Goal: Task Accomplishment & Management: Manage account settings

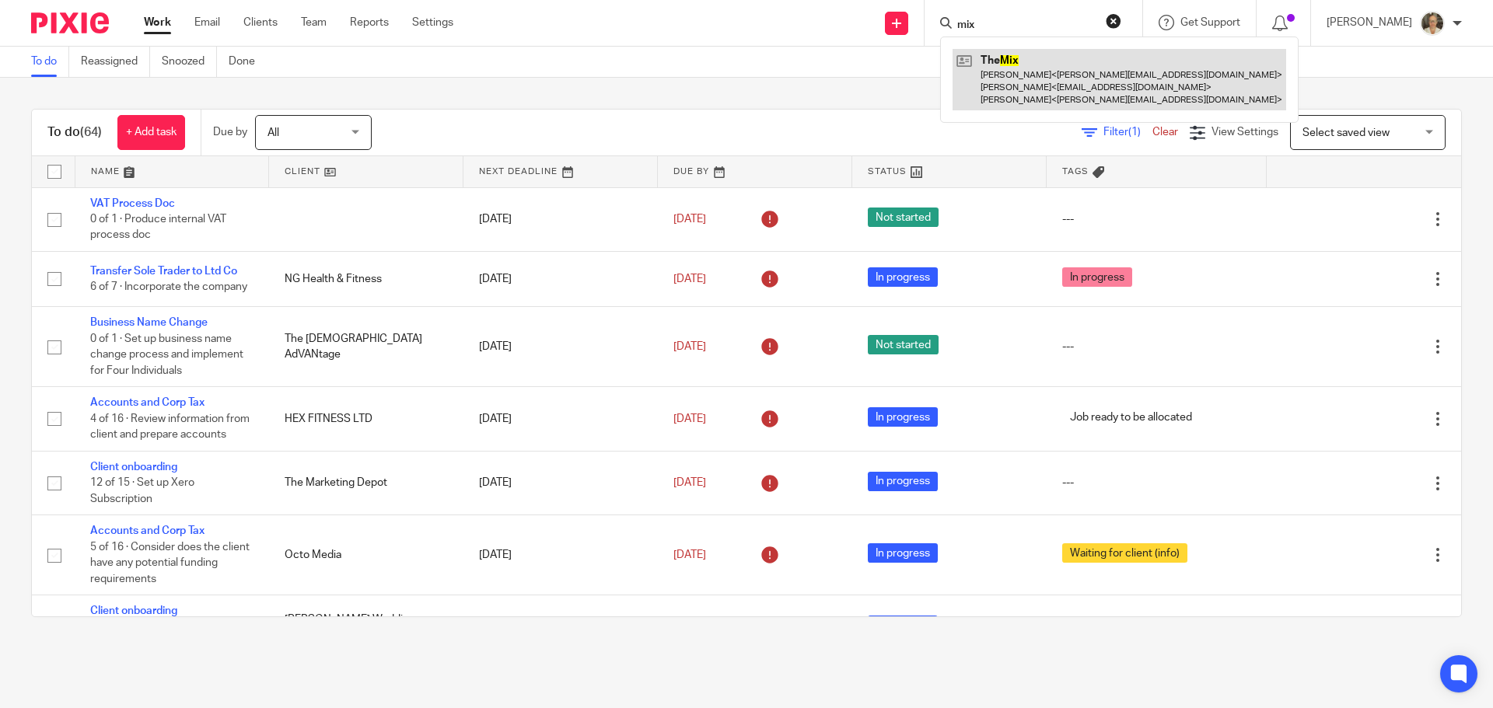
type input "mix"
click at [1046, 65] on link at bounding box center [1120, 79] width 334 height 61
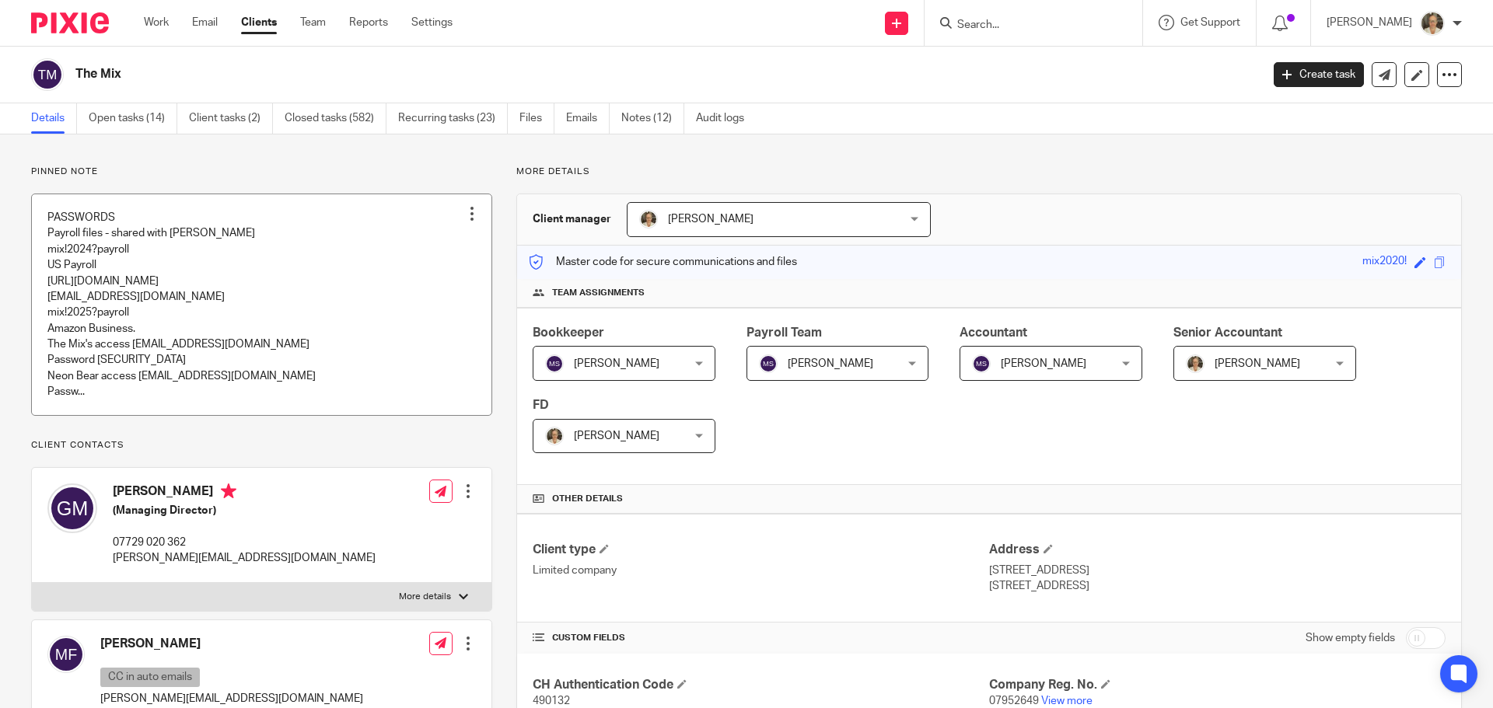
click at [115, 285] on link at bounding box center [262, 304] width 460 height 221
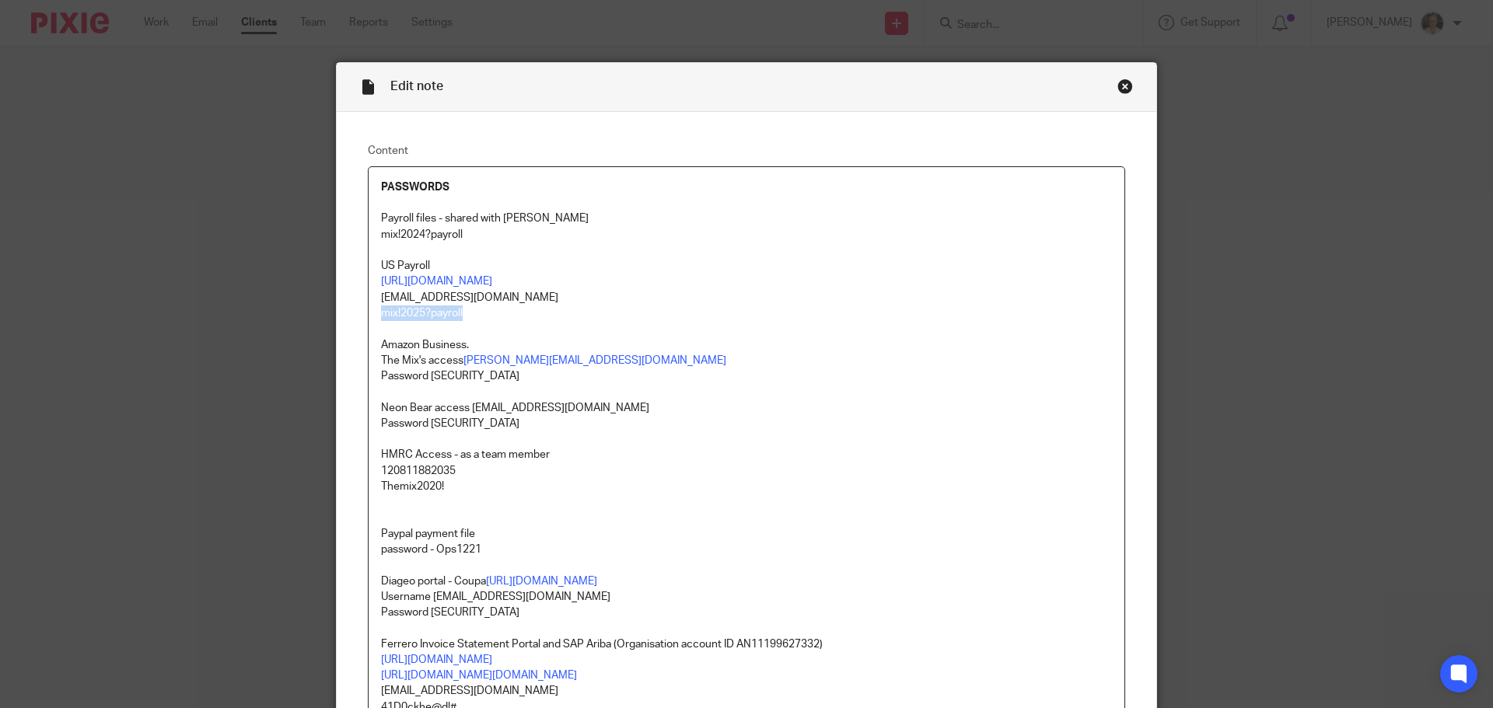
drag, startPoint x: 470, startPoint y: 314, endPoint x: 376, endPoint y: 316, distance: 94.9
click at [381, 316] on p "mix!2025?payroll" at bounding box center [746, 314] width 731 height 16
copy p "mix!2025?payroll"
drag, startPoint x: 375, startPoint y: 236, endPoint x: 481, endPoint y: 242, distance: 105.9
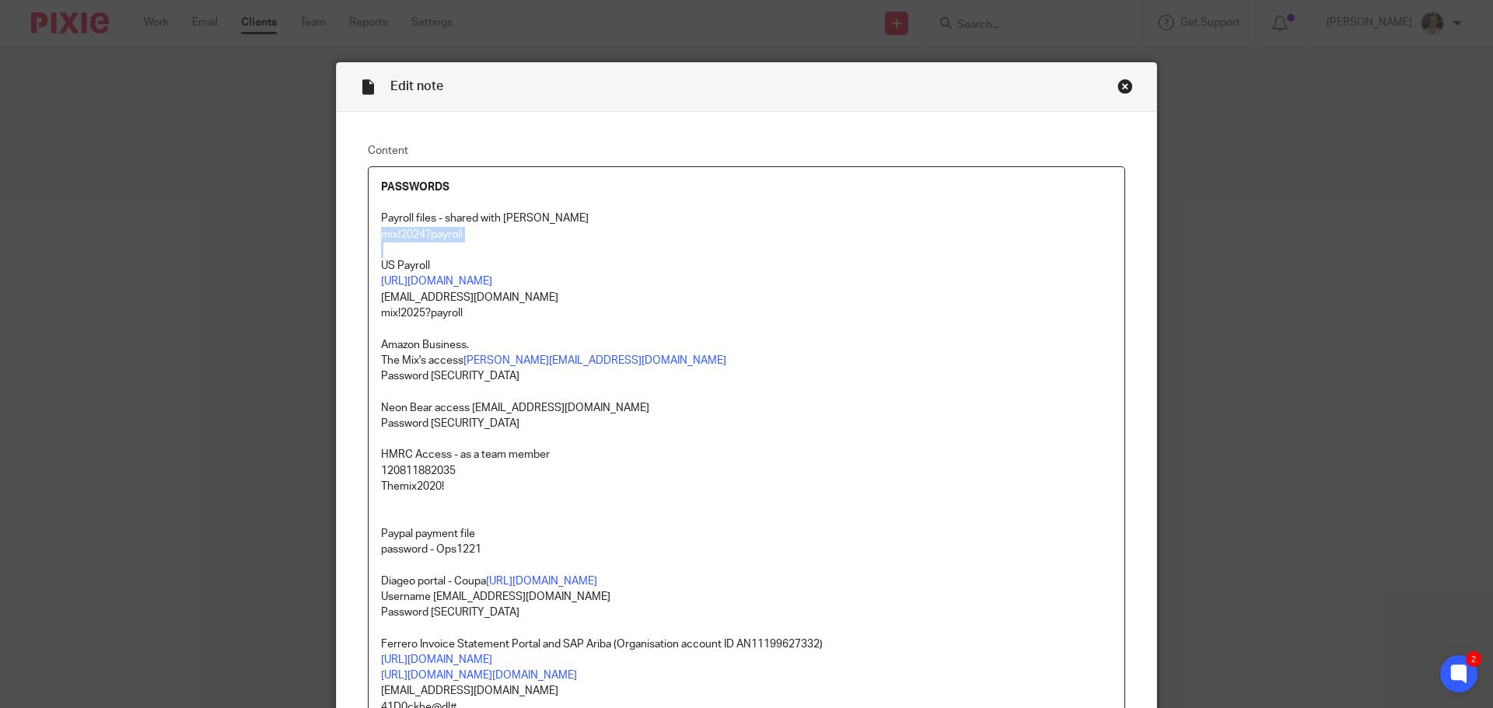
copy p "mix!2024?payroll"
drag, startPoint x: 425, startPoint y: 610, endPoint x: 477, endPoint y: 610, distance: 52.1
click at [477, 610] on p "Password mix2020!" at bounding box center [746, 613] width 731 height 16
copy p "mix2020!"
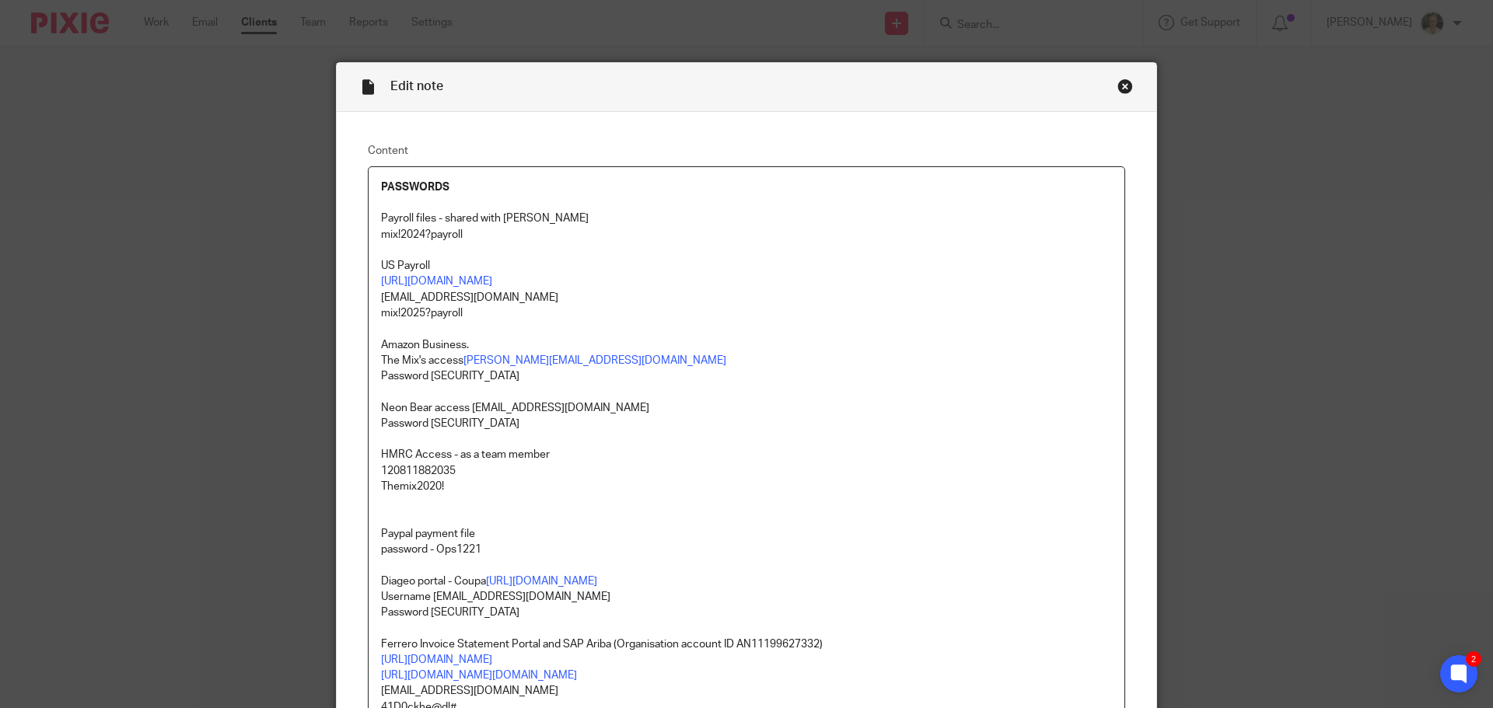
click at [603, 637] on p "Ferrero Invoice Statement Portal and SAP Ariba (Organisation account ID AN11199…" at bounding box center [746, 645] width 731 height 16
drag, startPoint x: 425, startPoint y: 610, endPoint x: 470, endPoint y: 610, distance: 44.3
click at [470, 610] on p "Password mix2020!" at bounding box center [746, 613] width 731 height 16
copy p "mix2020!"
drag, startPoint x: 470, startPoint y: 237, endPoint x: 373, endPoint y: 238, distance: 96.4
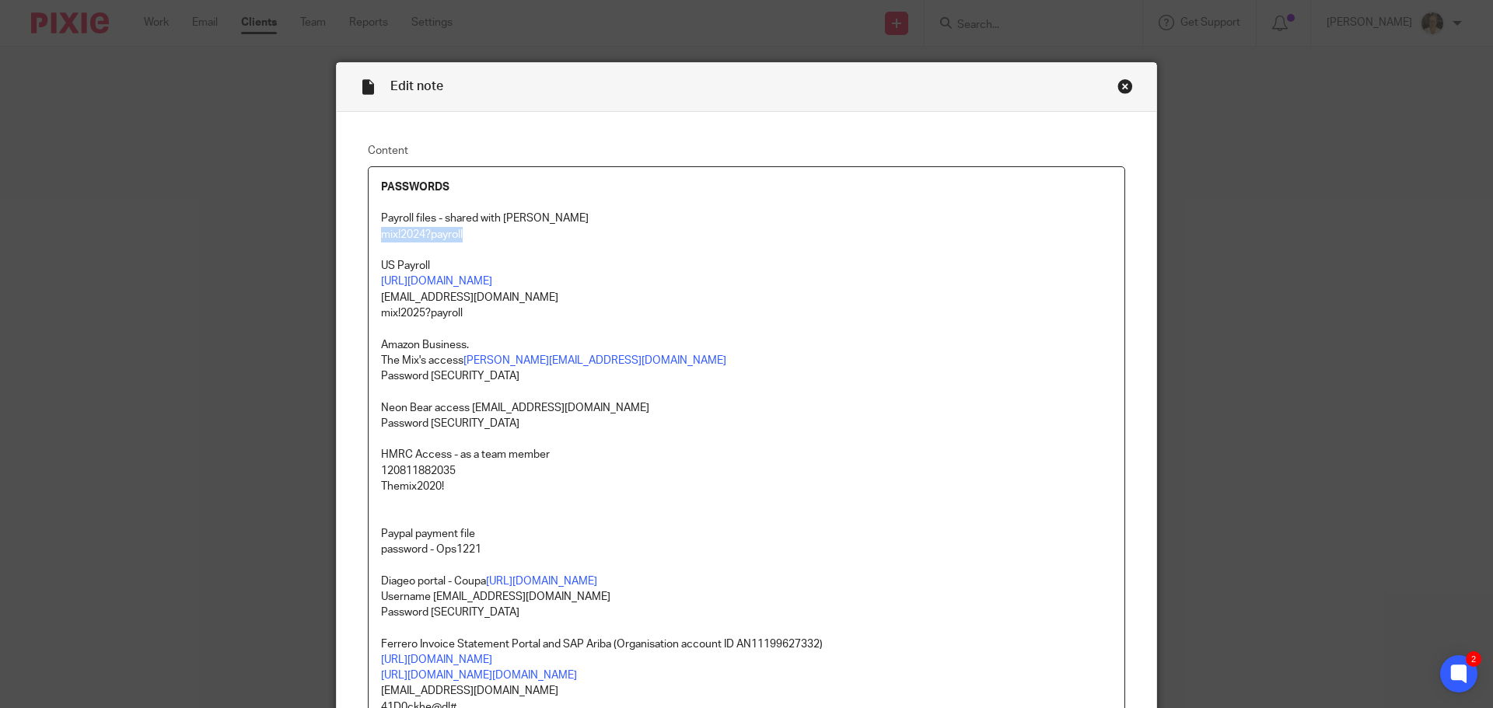
copy p "mix!2024?payroll"
click at [1119, 82] on div "Close this dialog window" at bounding box center [1125, 87] width 16 height 16
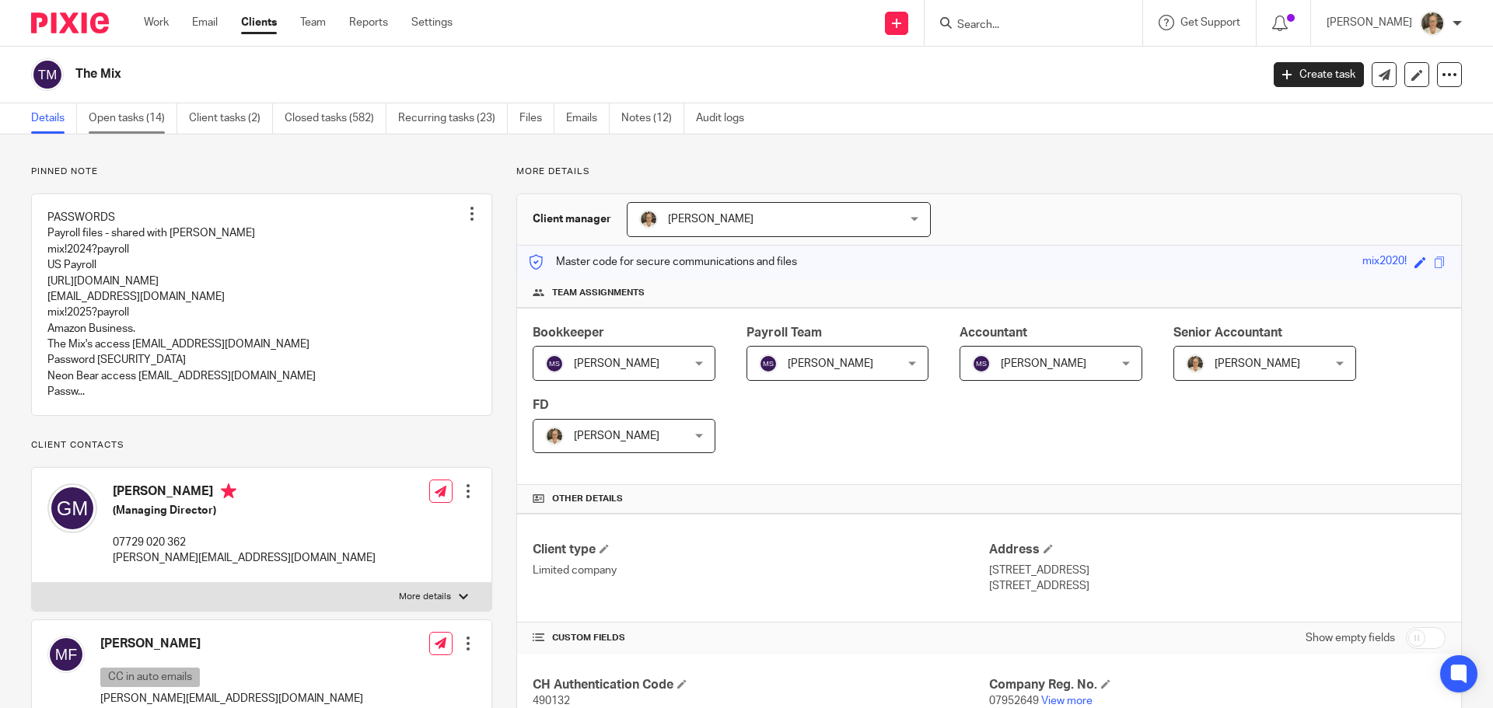
click at [124, 117] on link "Open tasks (14)" at bounding box center [133, 118] width 89 height 30
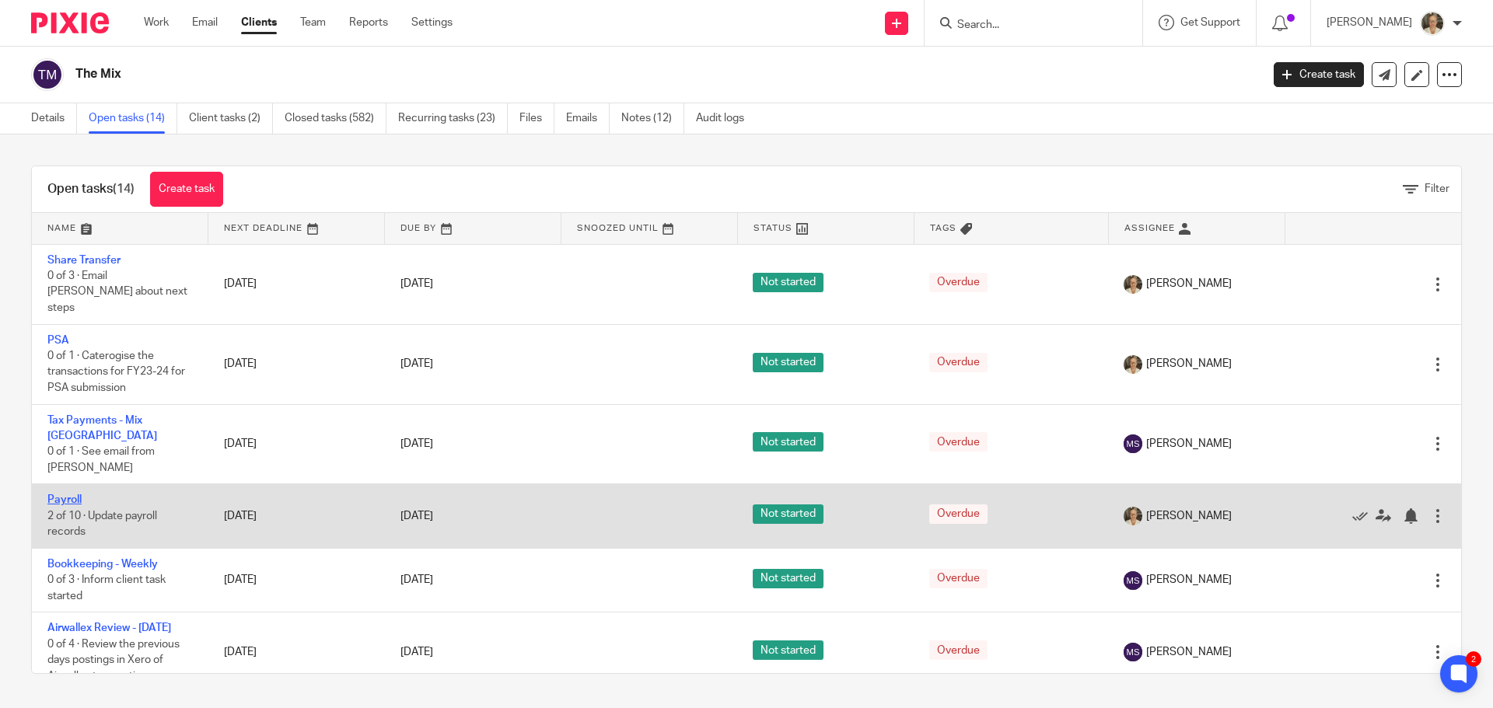
click at [67, 495] on link "Payroll" at bounding box center [64, 500] width 34 height 11
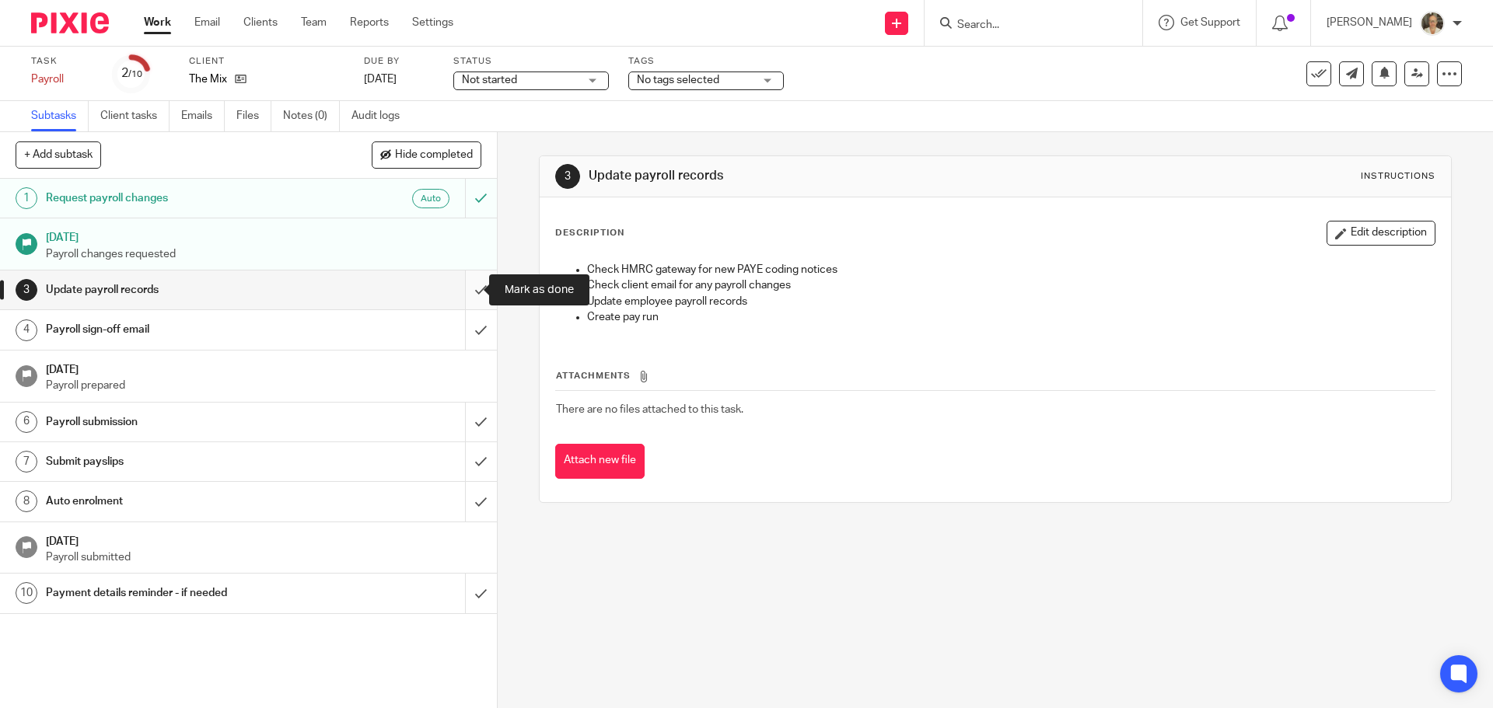
click at [468, 286] on input "submit" at bounding box center [248, 290] width 497 height 39
click at [470, 322] on input "submit" at bounding box center [248, 329] width 497 height 39
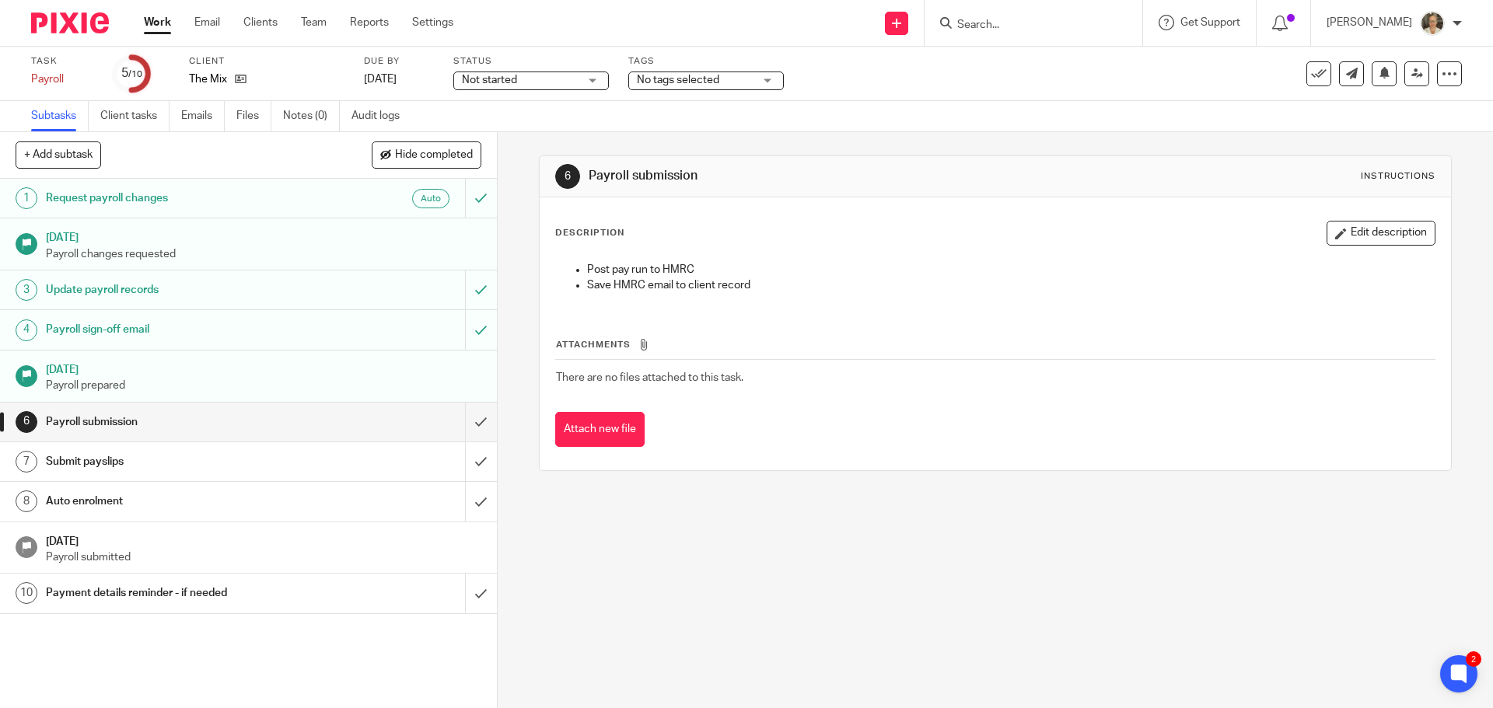
click at [1024, 23] on input "Search" at bounding box center [1026, 26] width 140 height 14
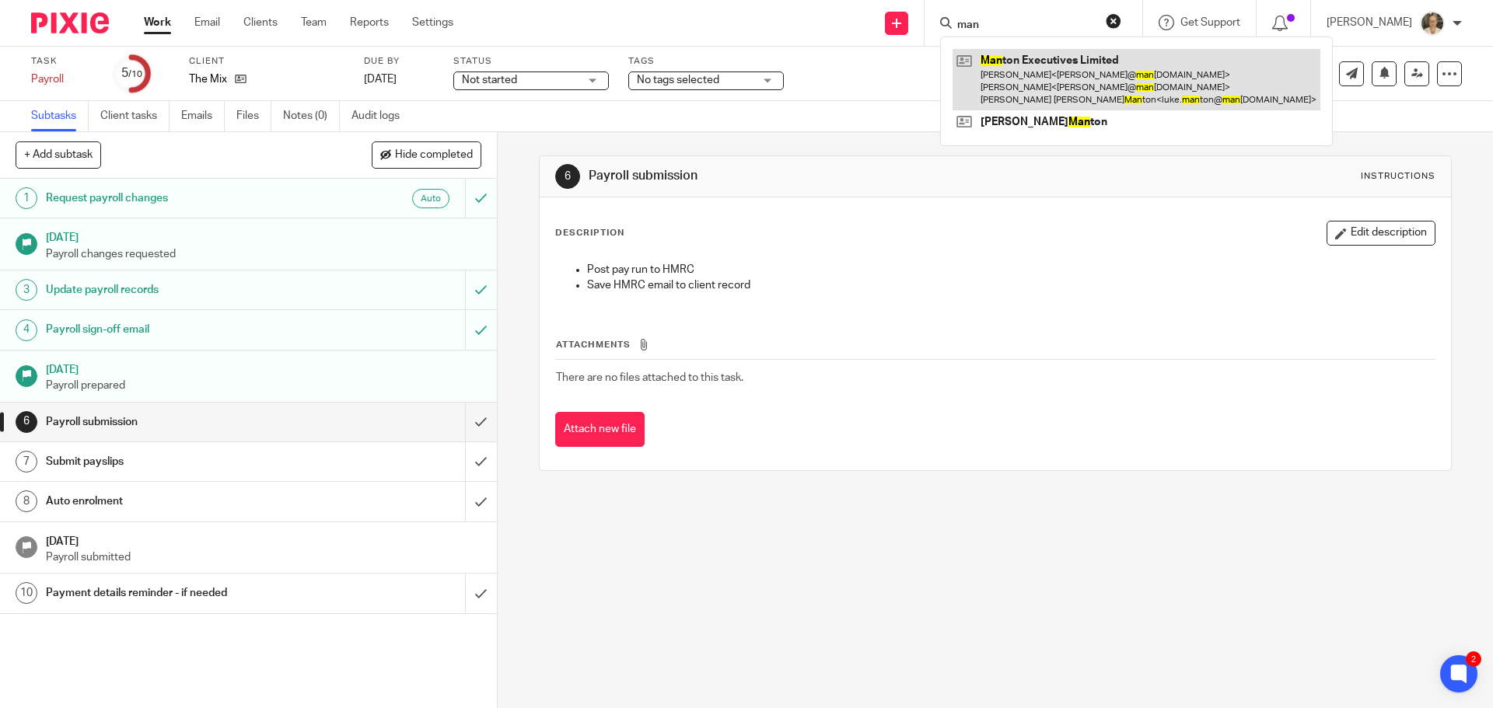
type input "man"
click at [1064, 77] on link at bounding box center [1137, 79] width 368 height 61
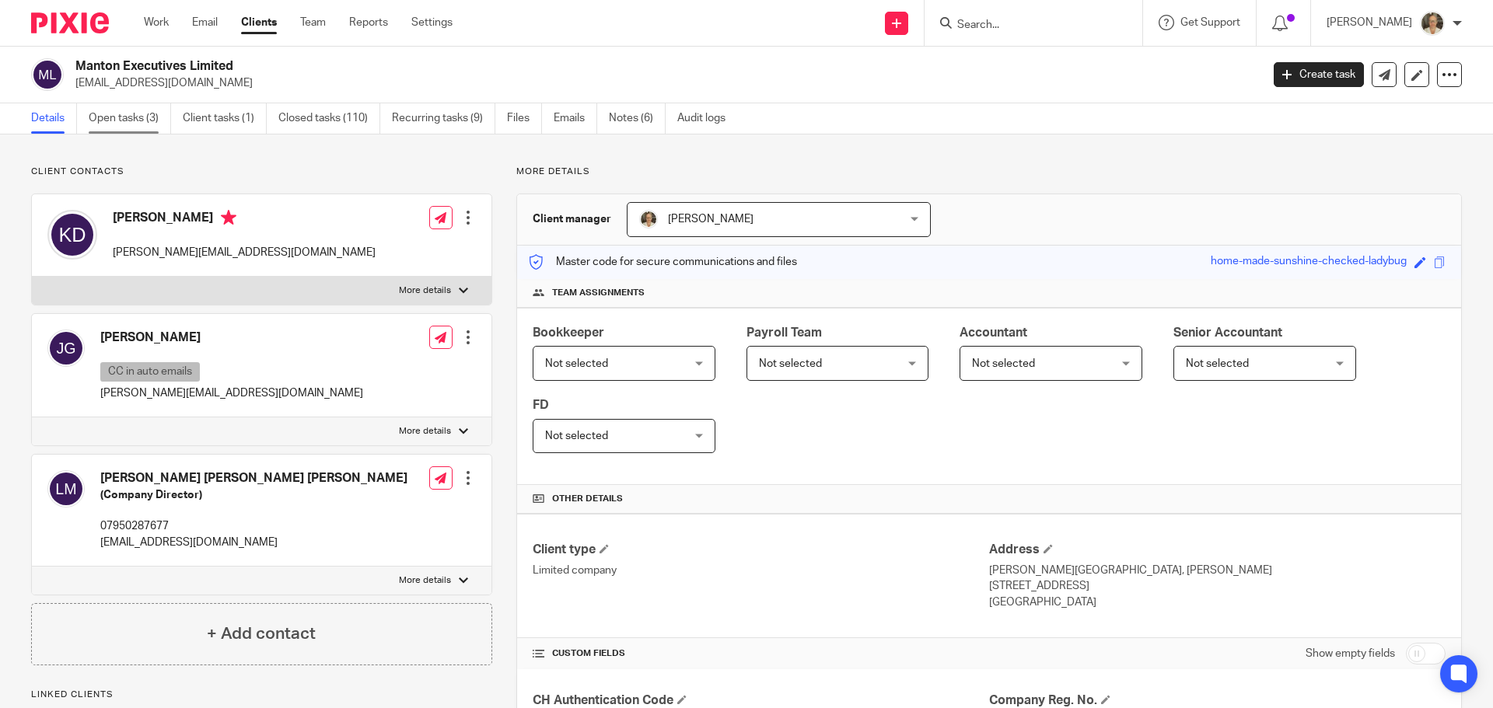
click at [126, 120] on link "Open tasks (3)" at bounding box center [130, 118] width 82 height 30
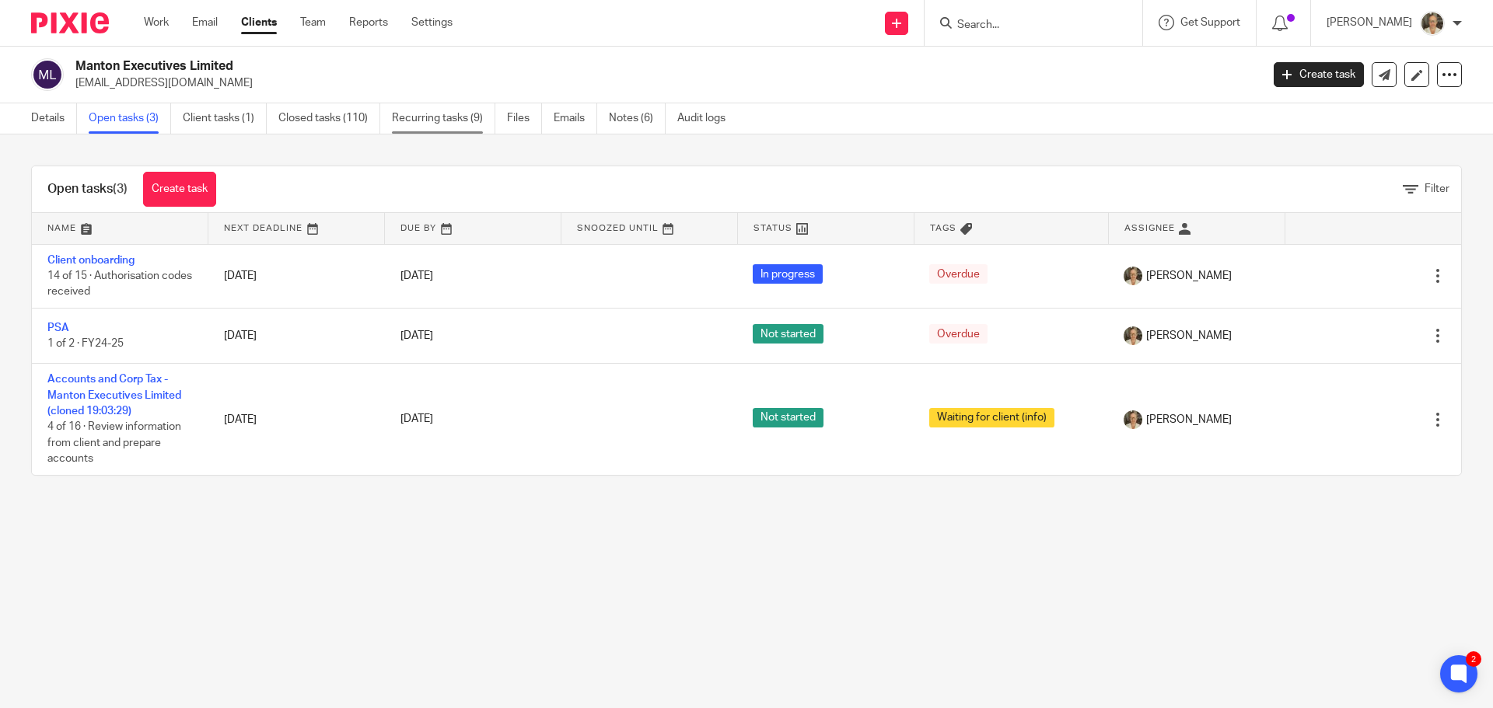
click at [429, 114] on link "Recurring tasks (9)" at bounding box center [443, 118] width 103 height 30
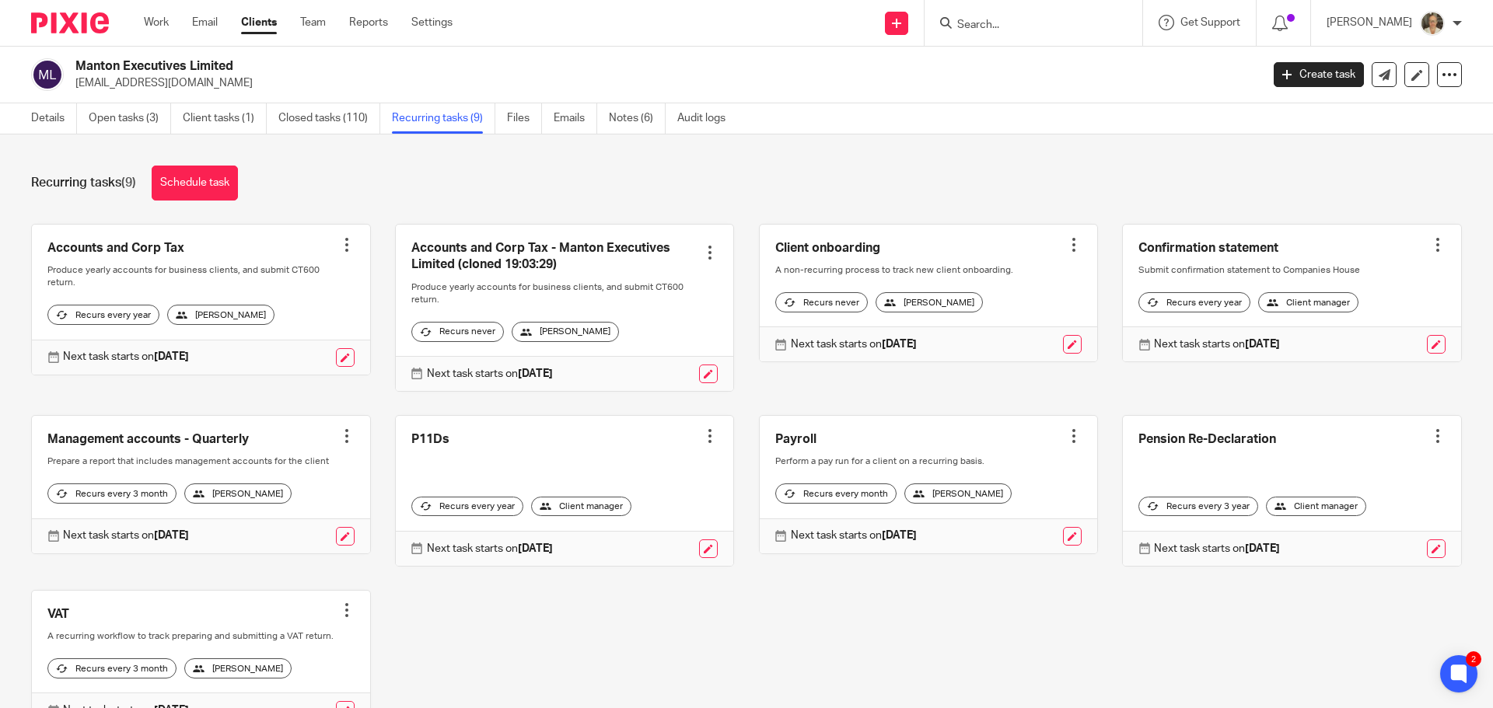
click at [1038, 28] on input "Search" at bounding box center [1026, 26] width 140 height 14
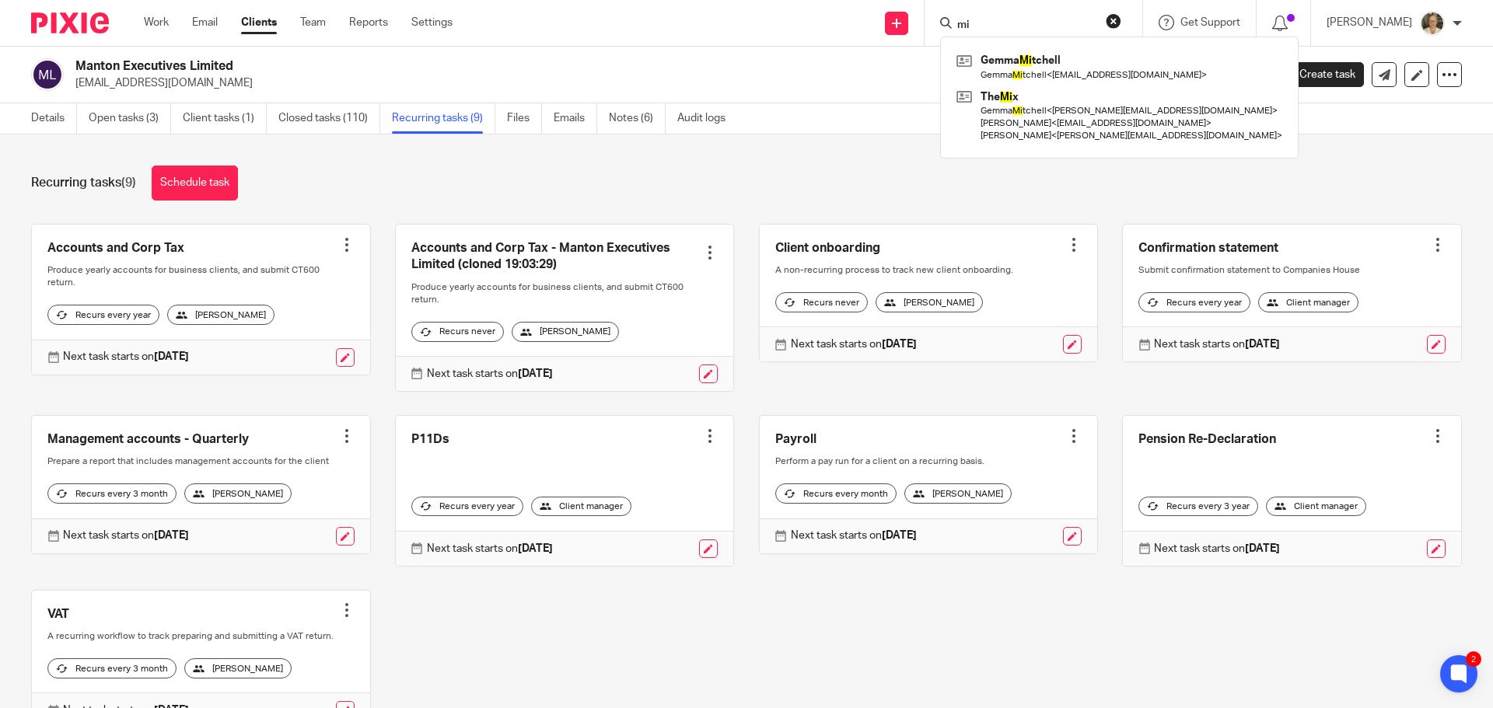
type input "m"
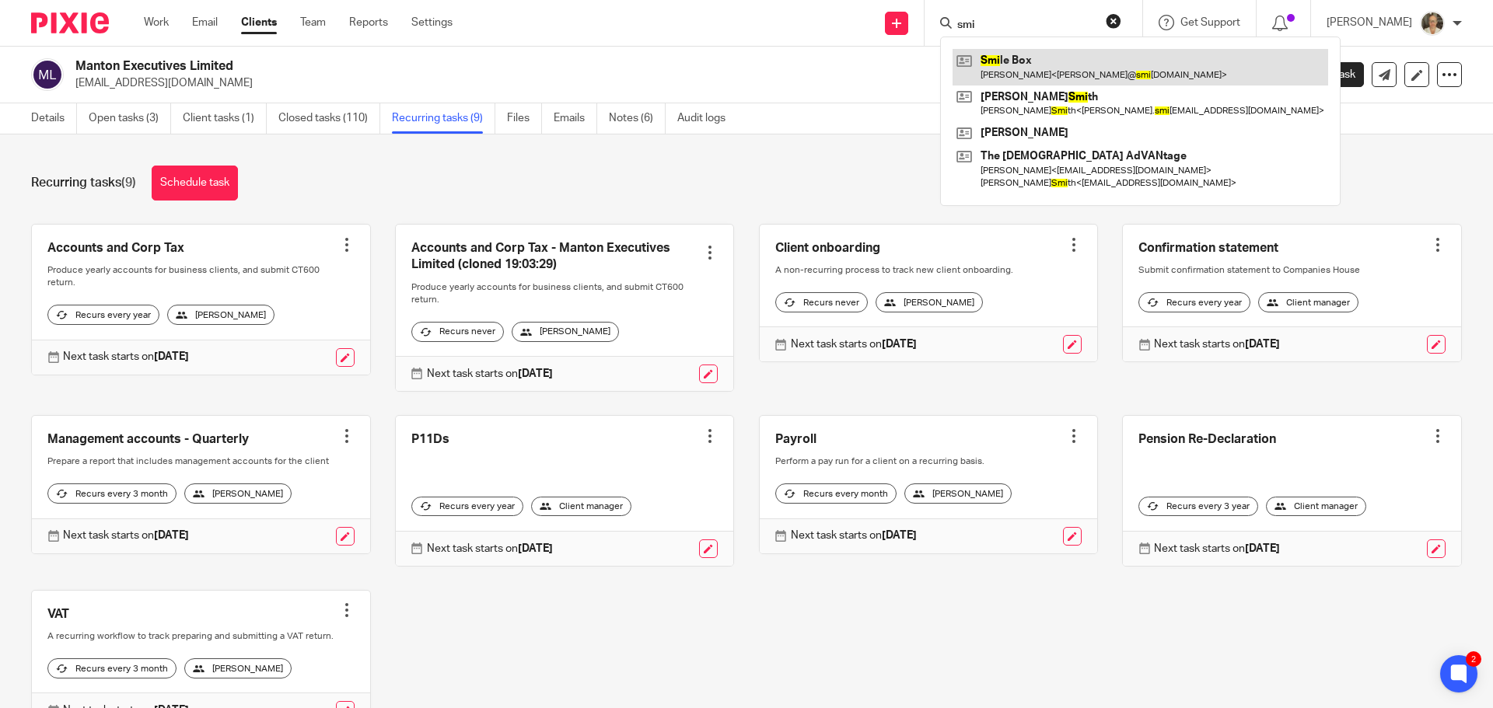
type input "smi"
click at [1056, 65] on link at bounding box center [1141, 67] width 376 height 36
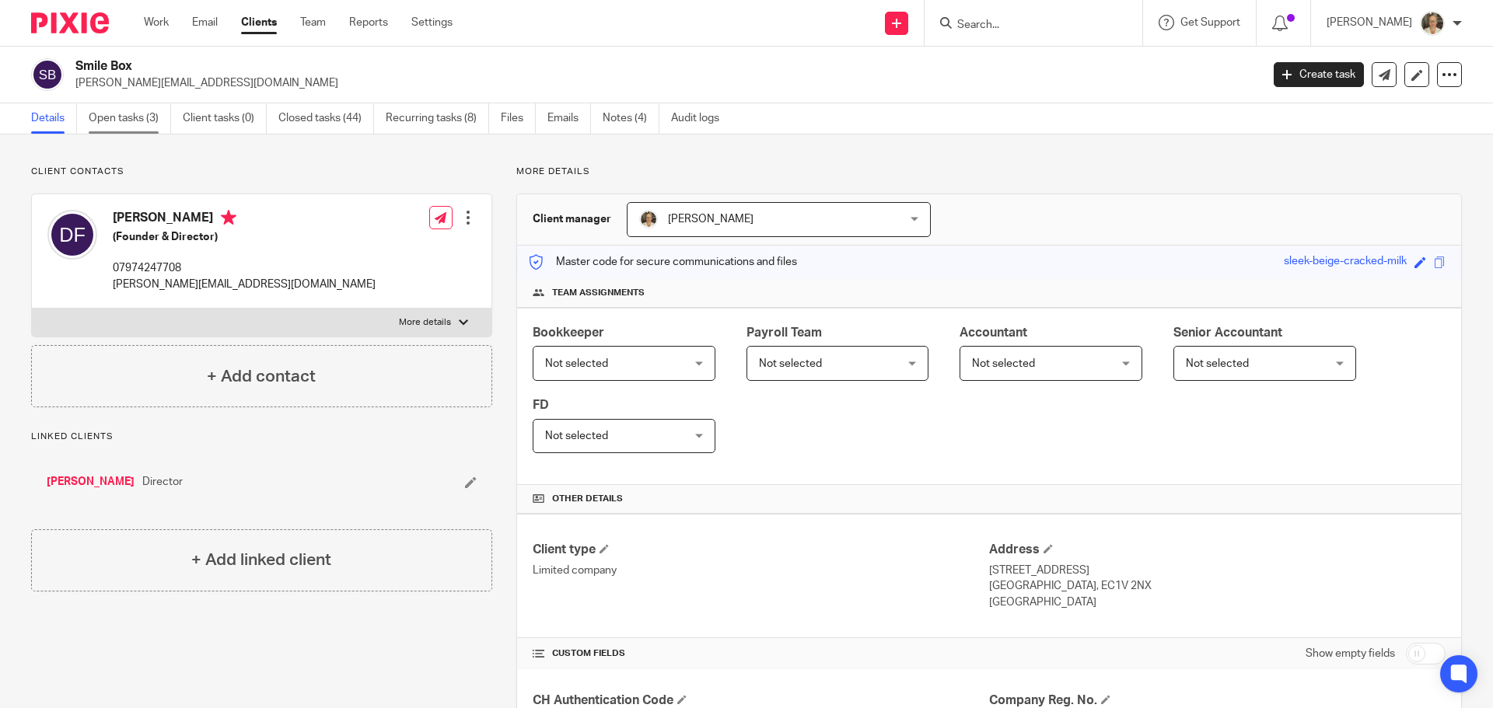
click at [129, 122] on link "Open tasks (3)" at bounding box center [130, 118] width 82 height 30
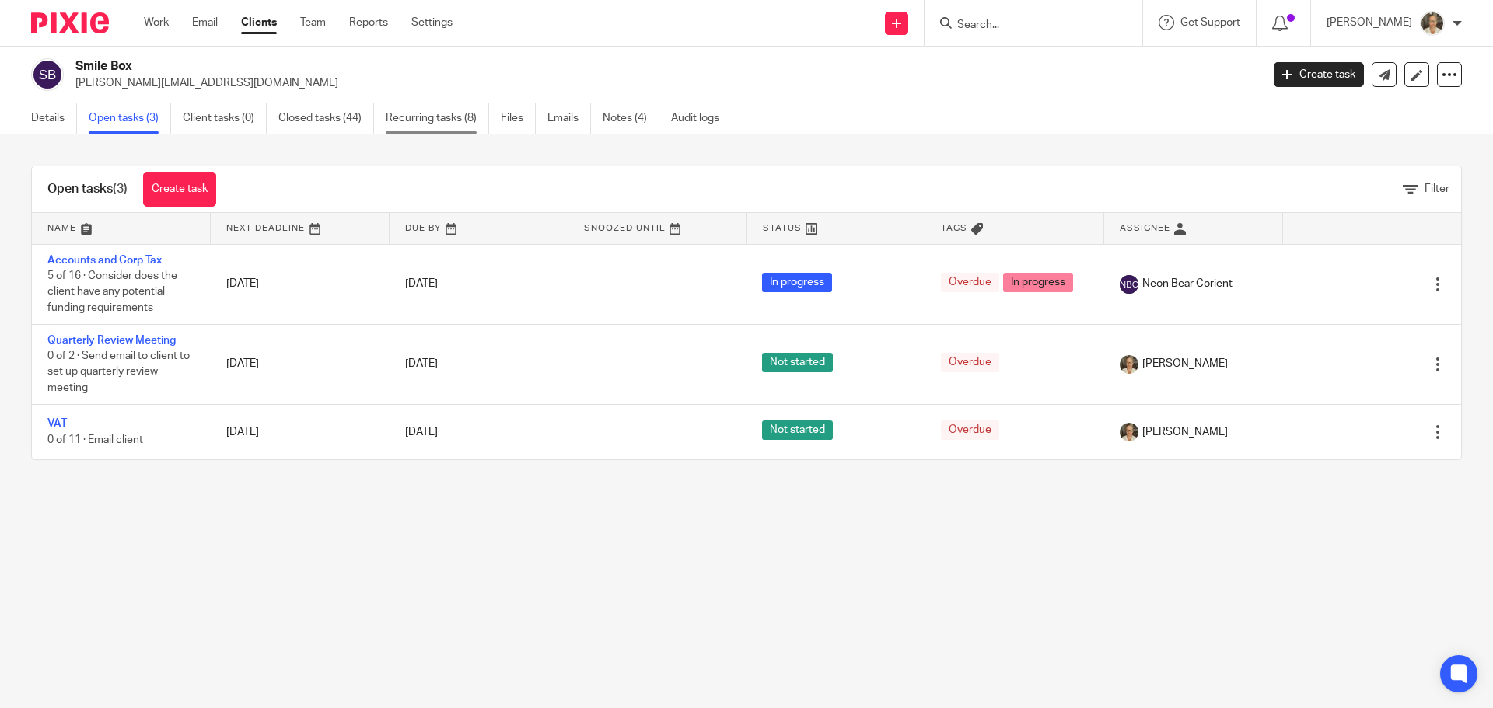
click at [413, 110] on link "Recurring tasks (8)" at bounding box center [437, 118] width 103 height 30
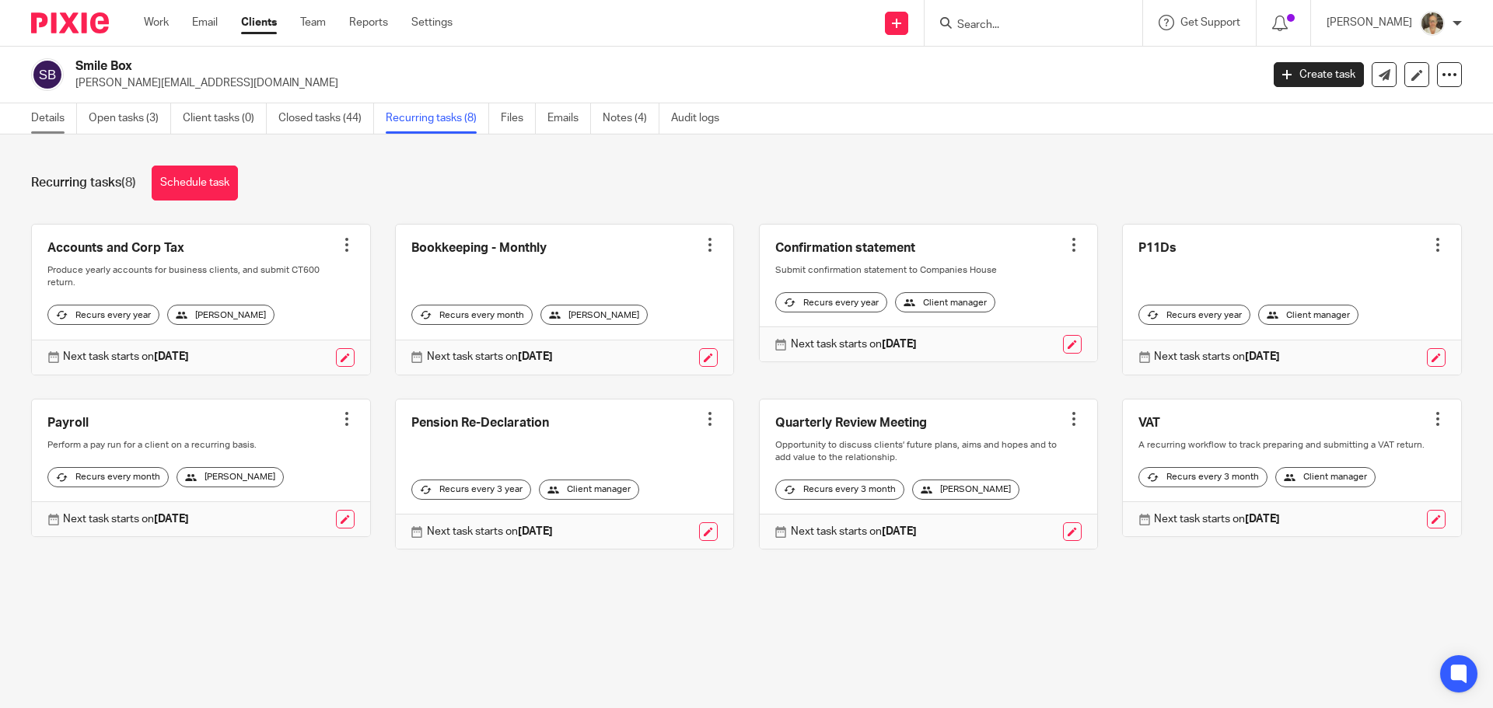
click at [60, 124] on link "Details" at bounding box center [54, 118] width 46 height 30
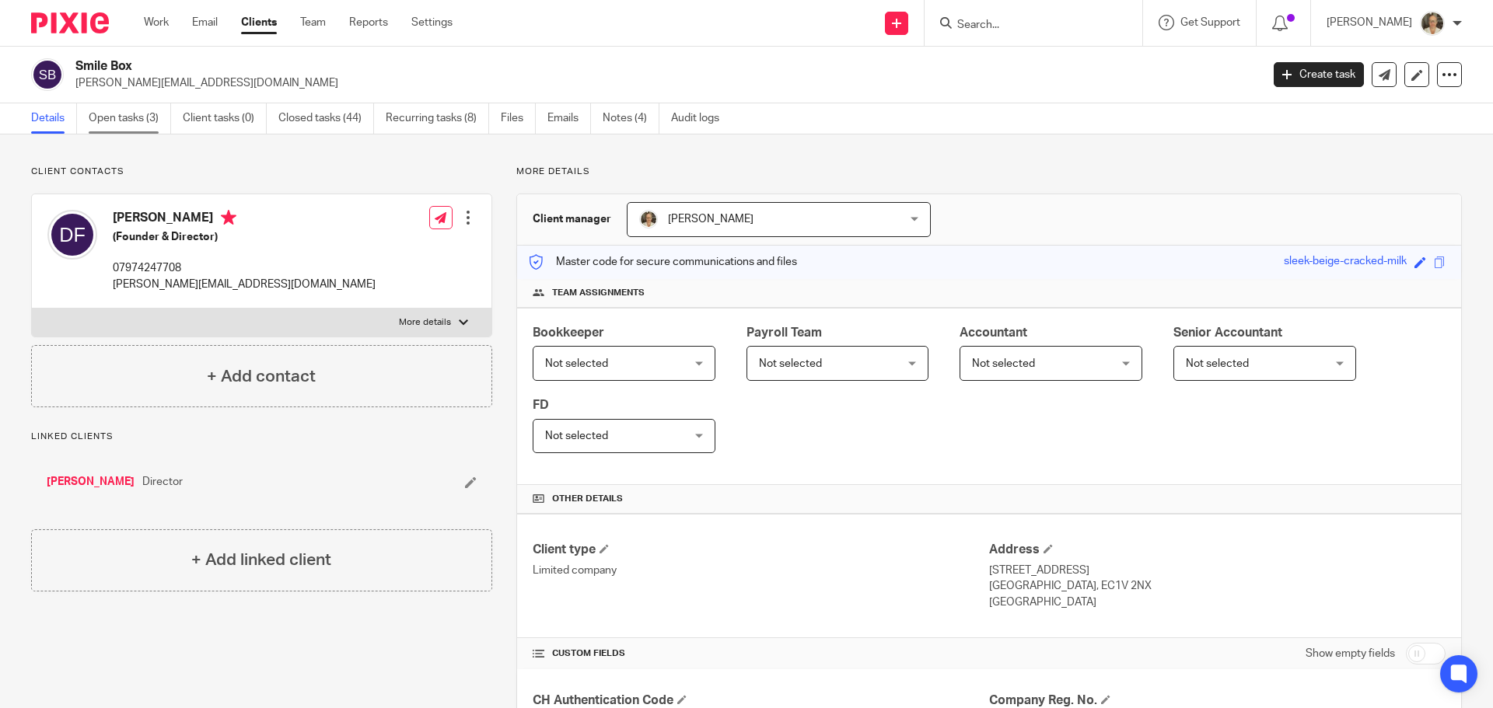
click at [124, 121] on link "Open tasks (3)" at bounding box center [130, 118] width 82 height 30
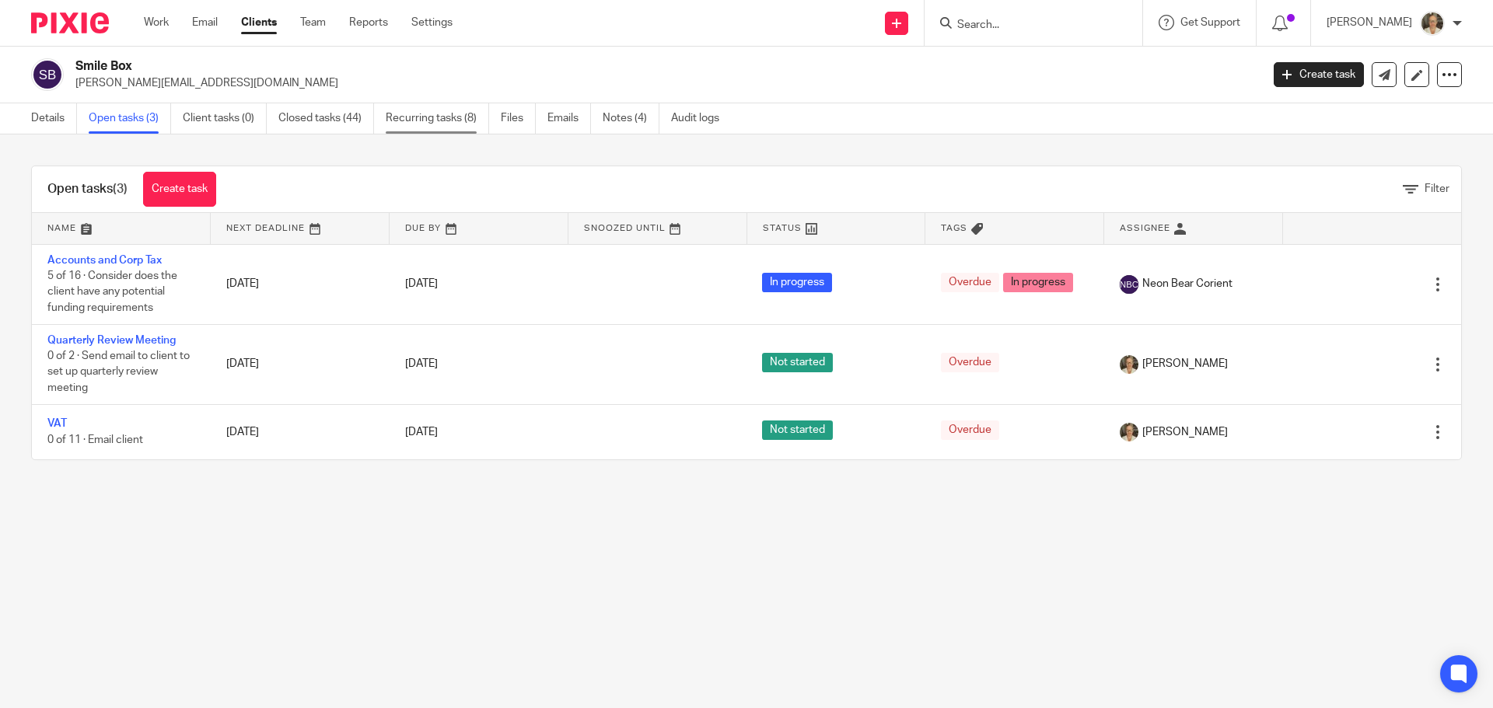
click at [435, 118] on link "Recurring tasks (8)" at bounding box center [437, 118] width 103 height 30
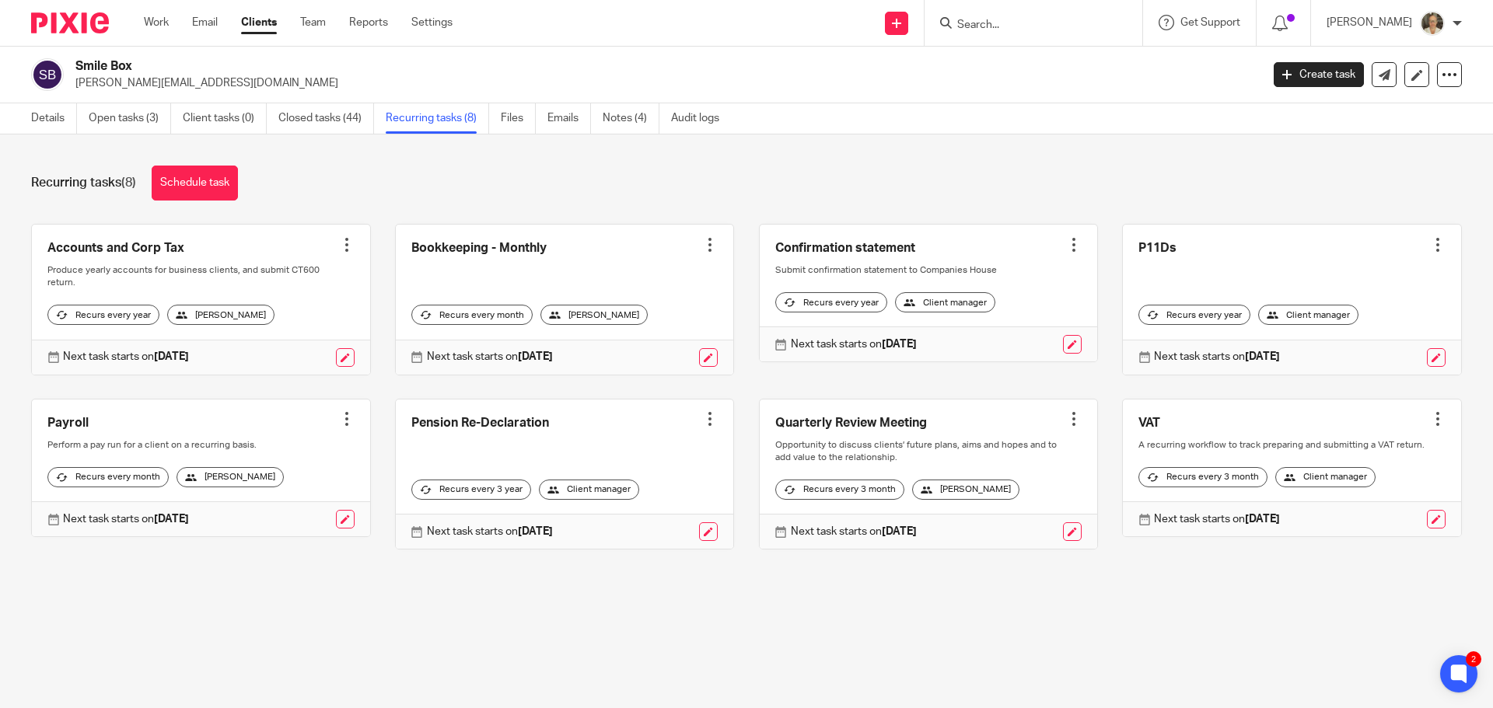
click at [1051, 22] on input "Search" at bounding box center [1026, 26] width 140 height 14
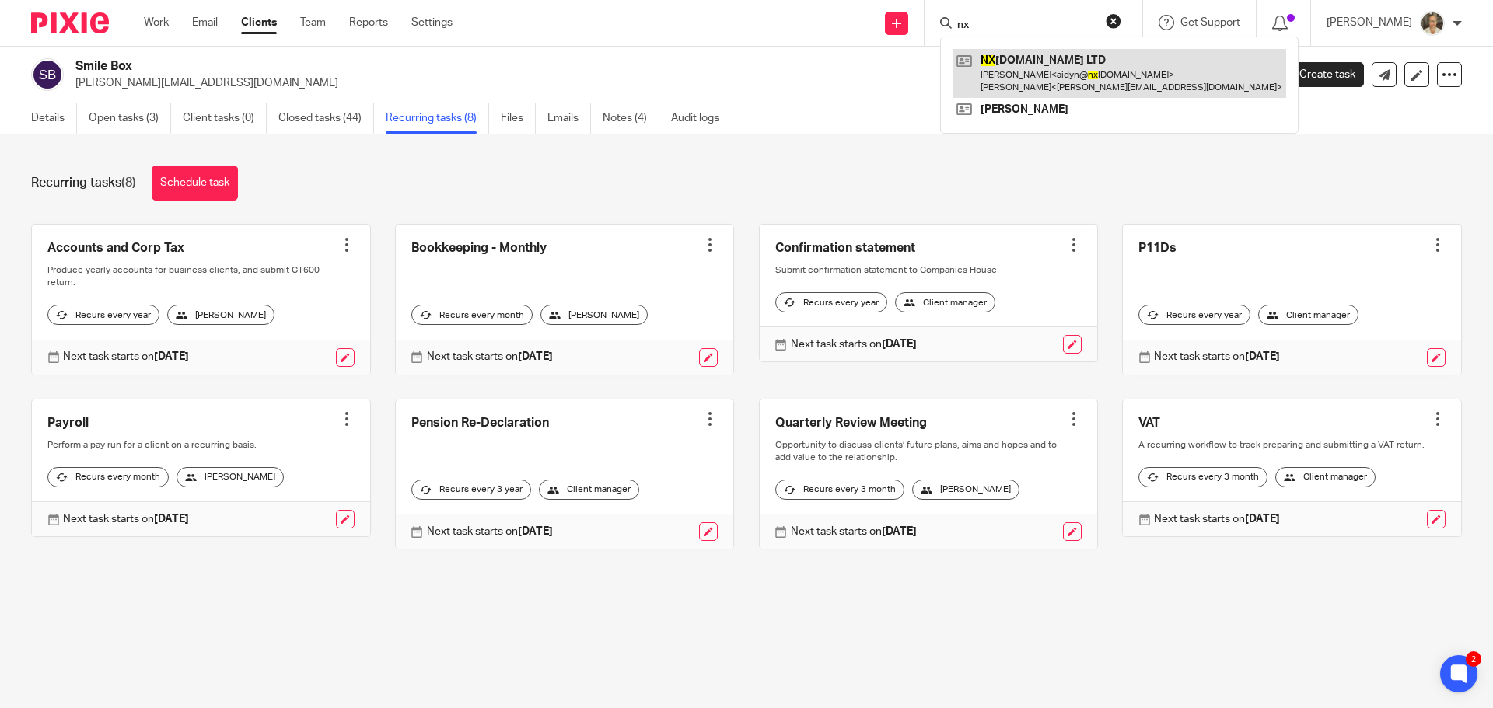
type input "nx"
click at [1028, 68] on link at bounding box center [1120, 73] width 334 height 48
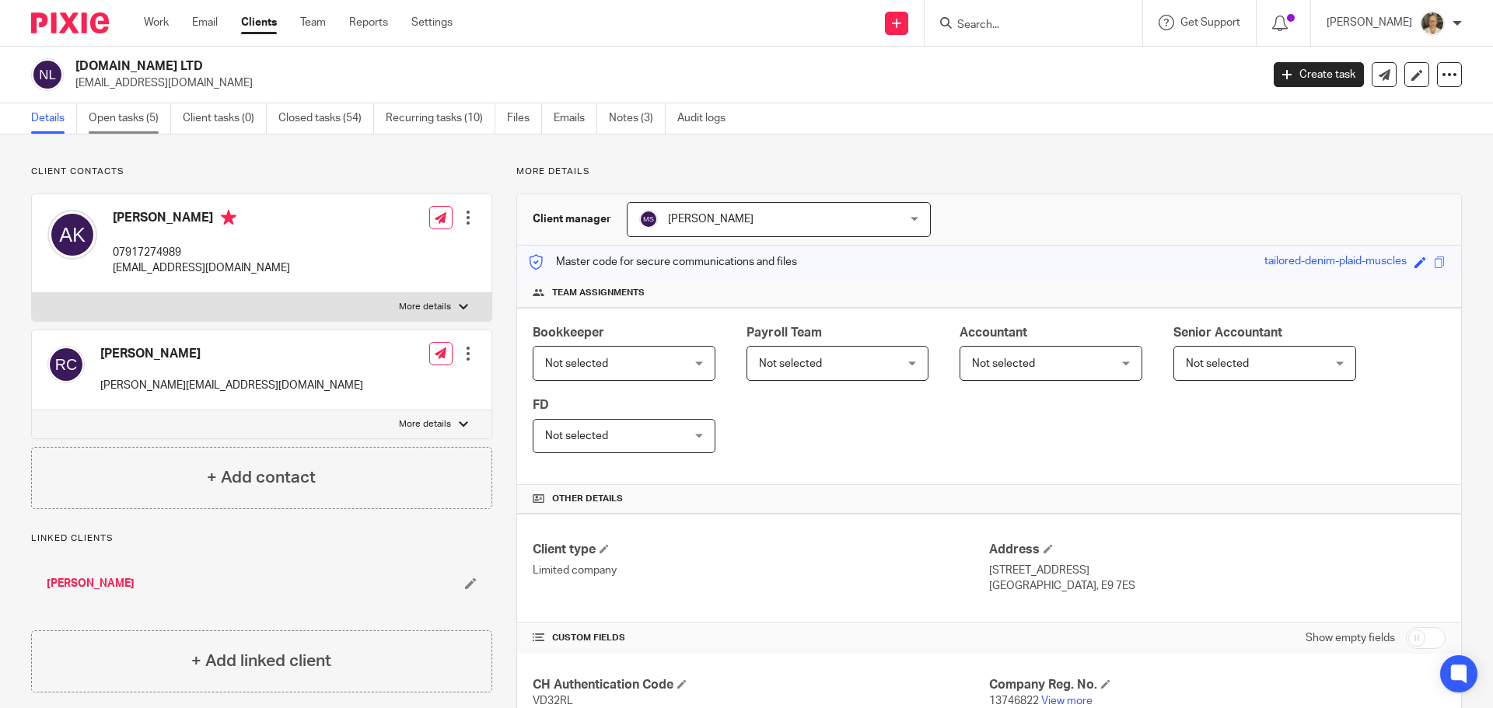
click at [147, 121] on link "Open tasks (5)" at bounding box center [130, 118] width 82 height 30
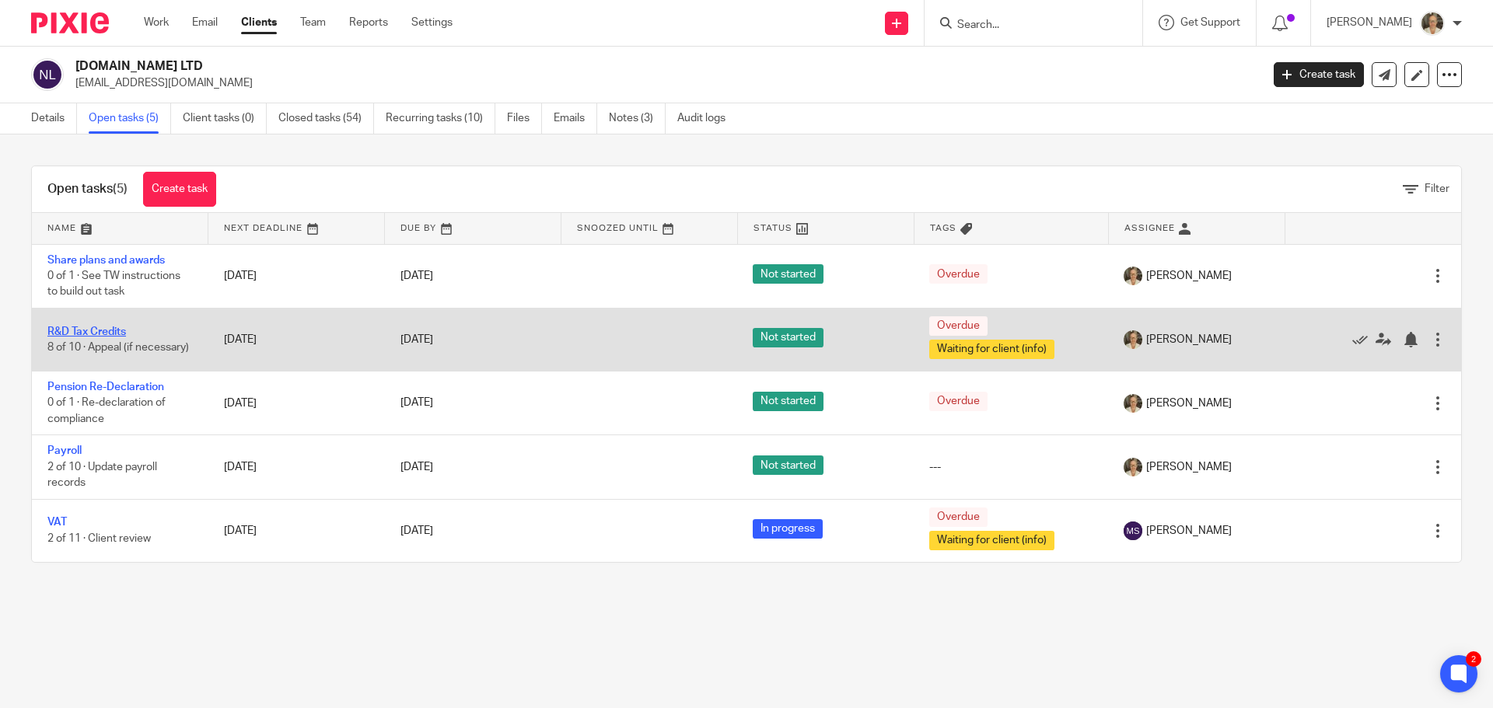
click at [88, 327] on link "R&D Tax Credits" at bounding box center [86, 332] width 79 height 11
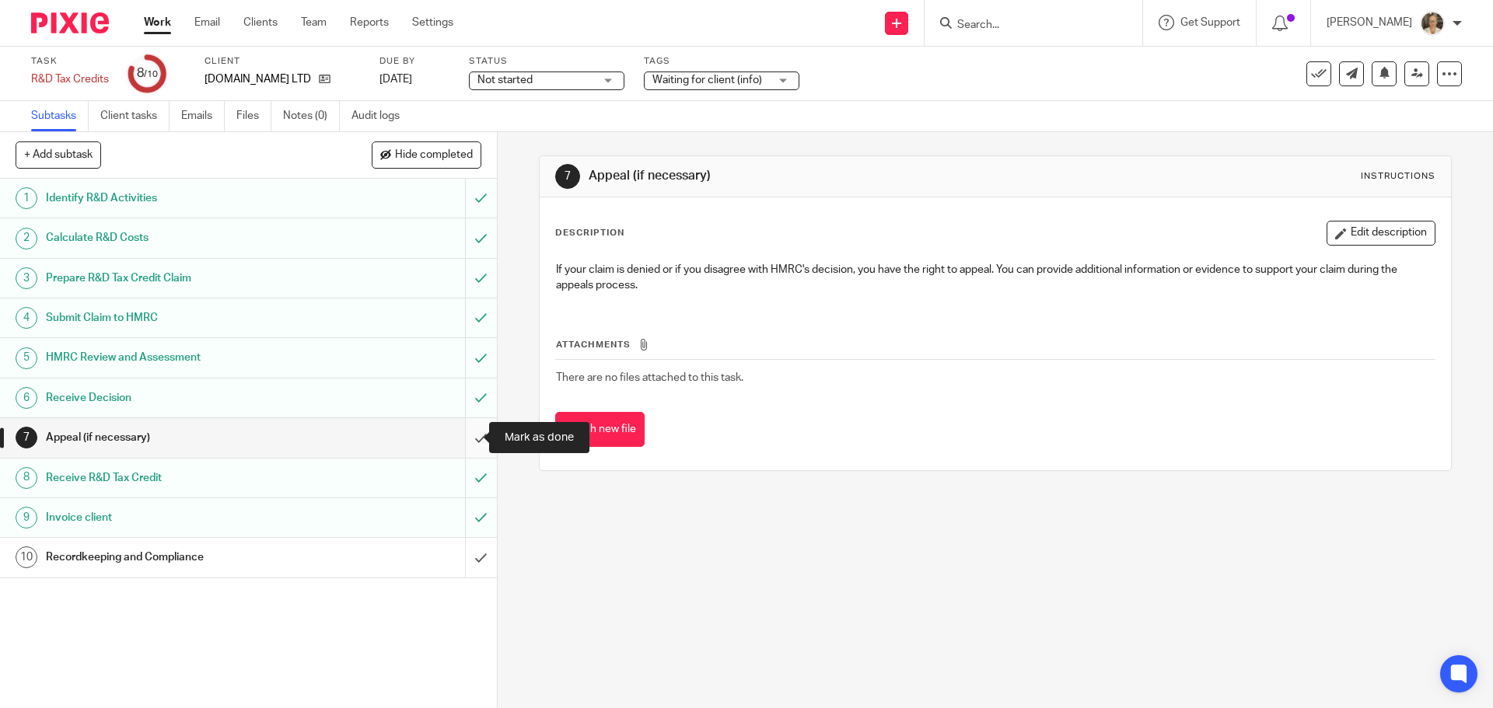
click at [464, 434] on input "submit" at bounding box center [248, 437] width 497 height 39
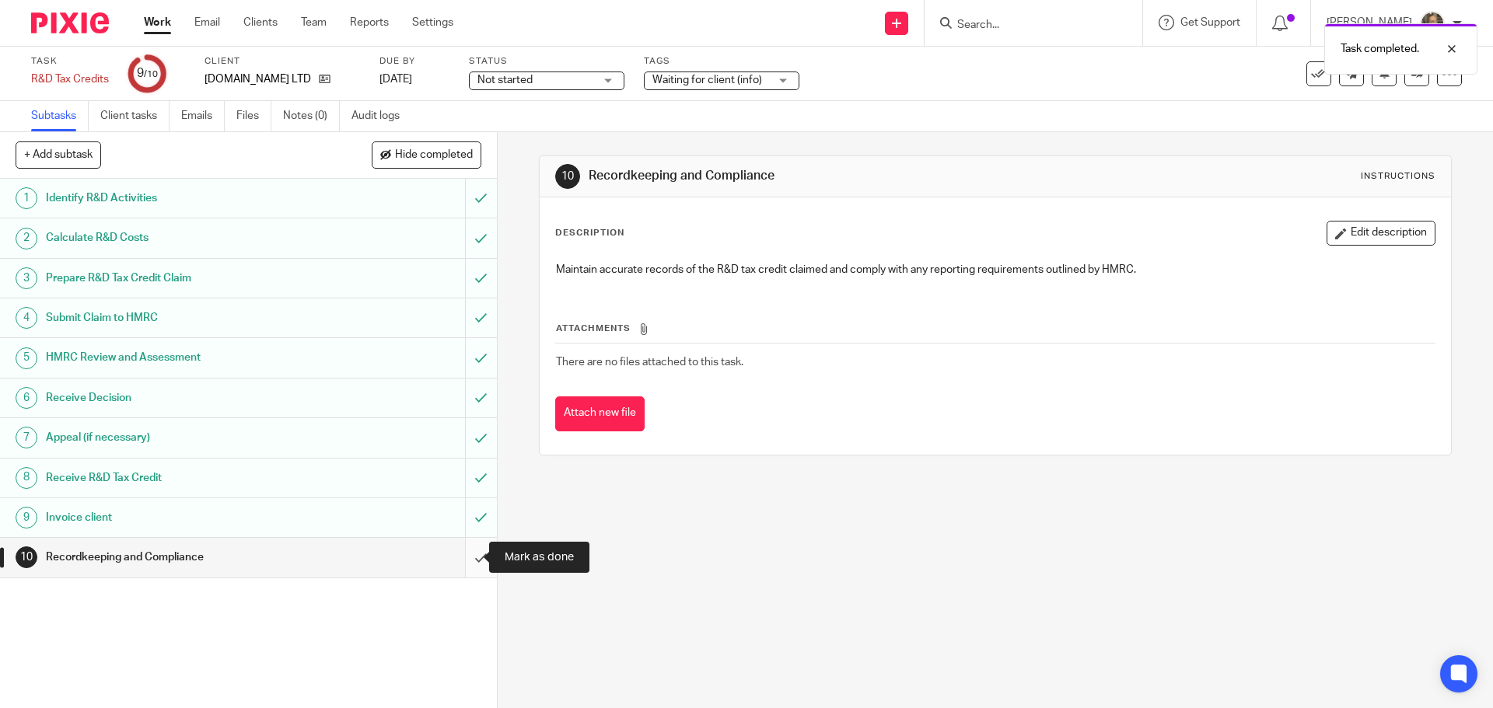
click at [469, 561] on input "submit" at bounding box center [248, 557] width 497 height 39
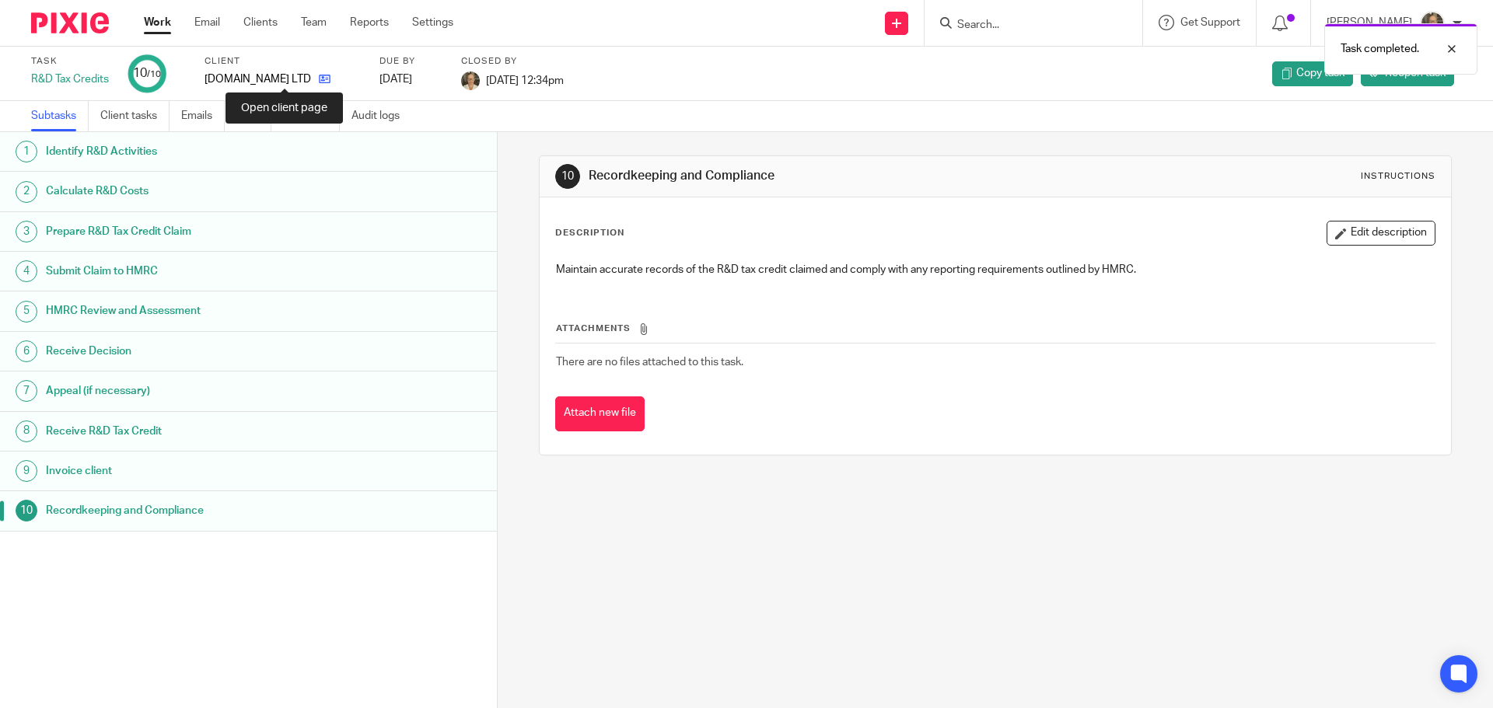
click at [319, 77] on icon at bounding box center [325, 79] width 12 height 12
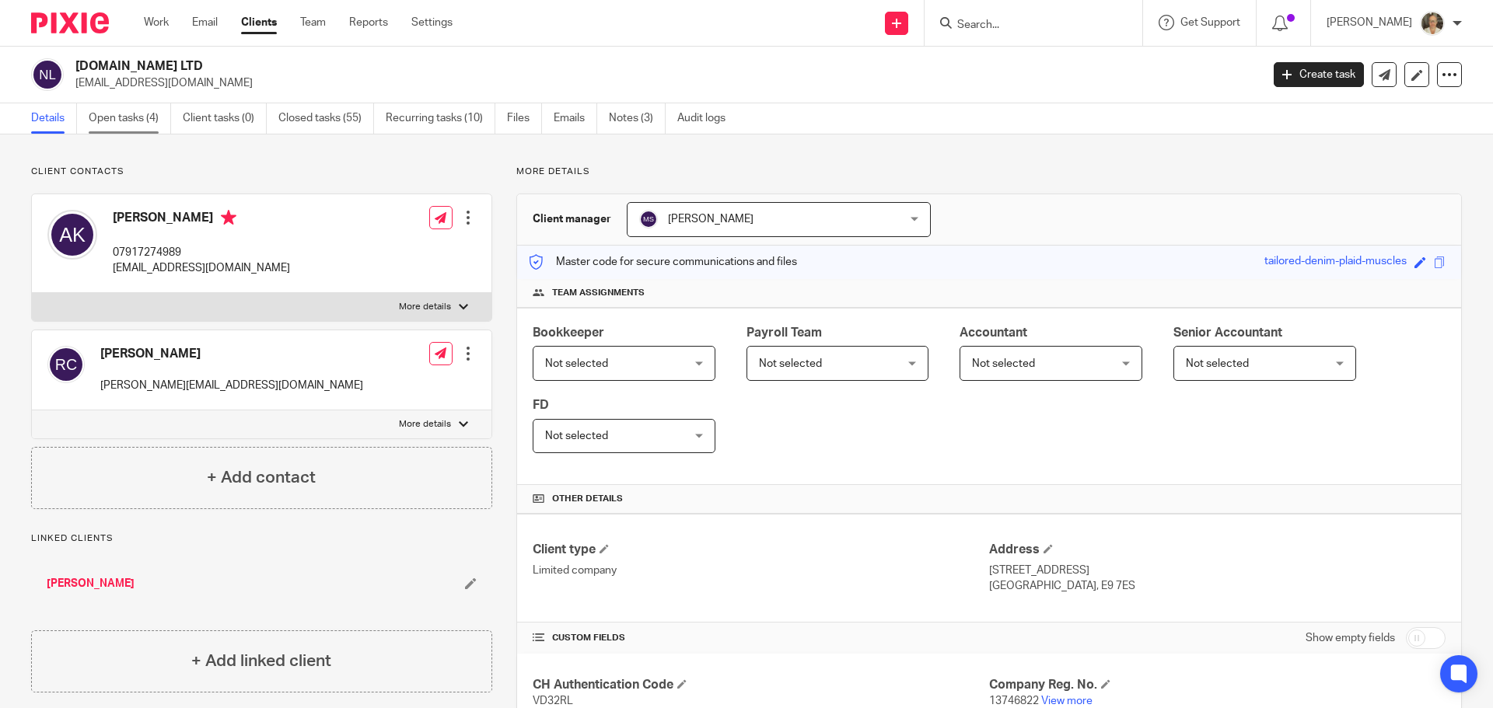
click at [122, 130] on link "Open tasks (4)" at bounding box center [130, 118] width 82 height 30
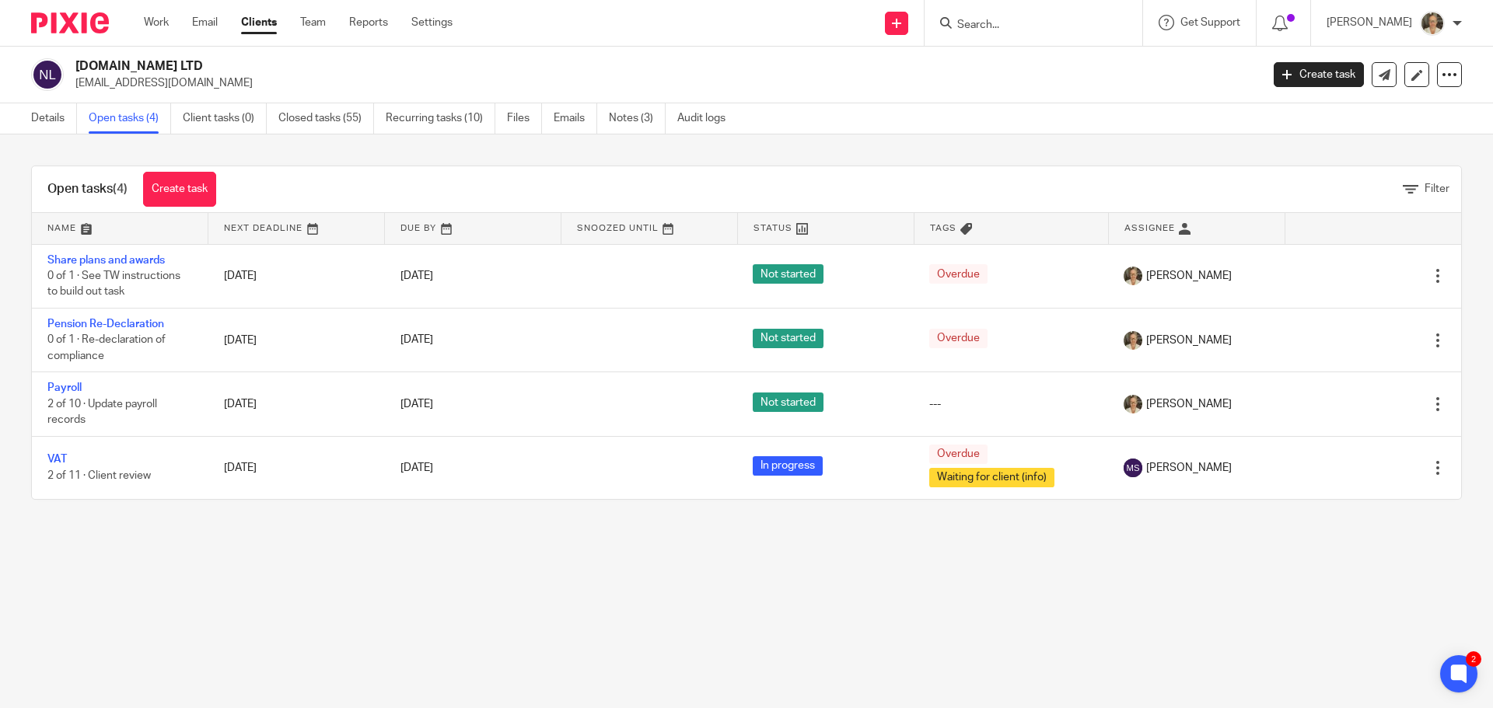
click at [998, 26] on input "Search" at bounding box center [1026, 26] width 140 height 14
type input "nor"
click at [1047, 82] on link at bounding box center [1084, 67] width 263 height 36
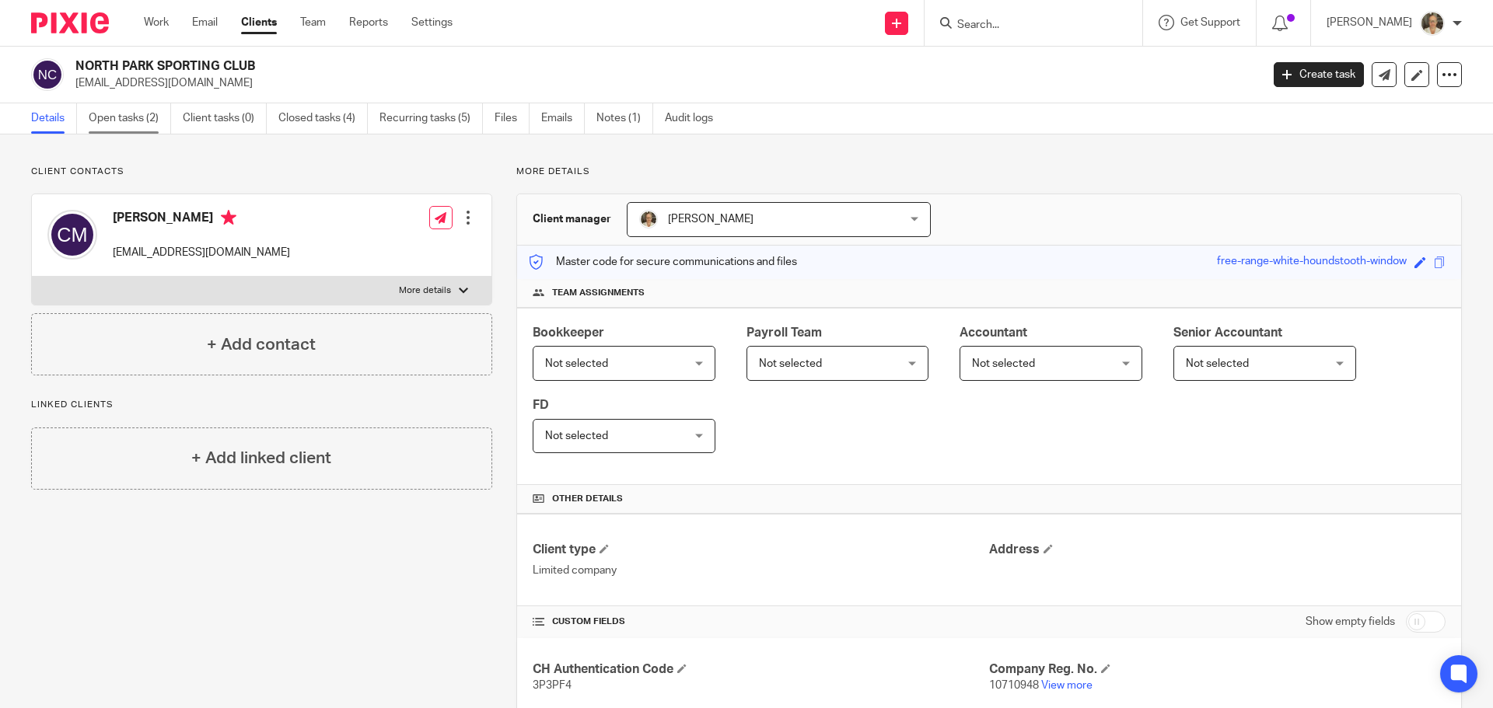
click at [130, 121] on link "Open tasks (2)" at bounding box center [130, 118] width 82 height 30
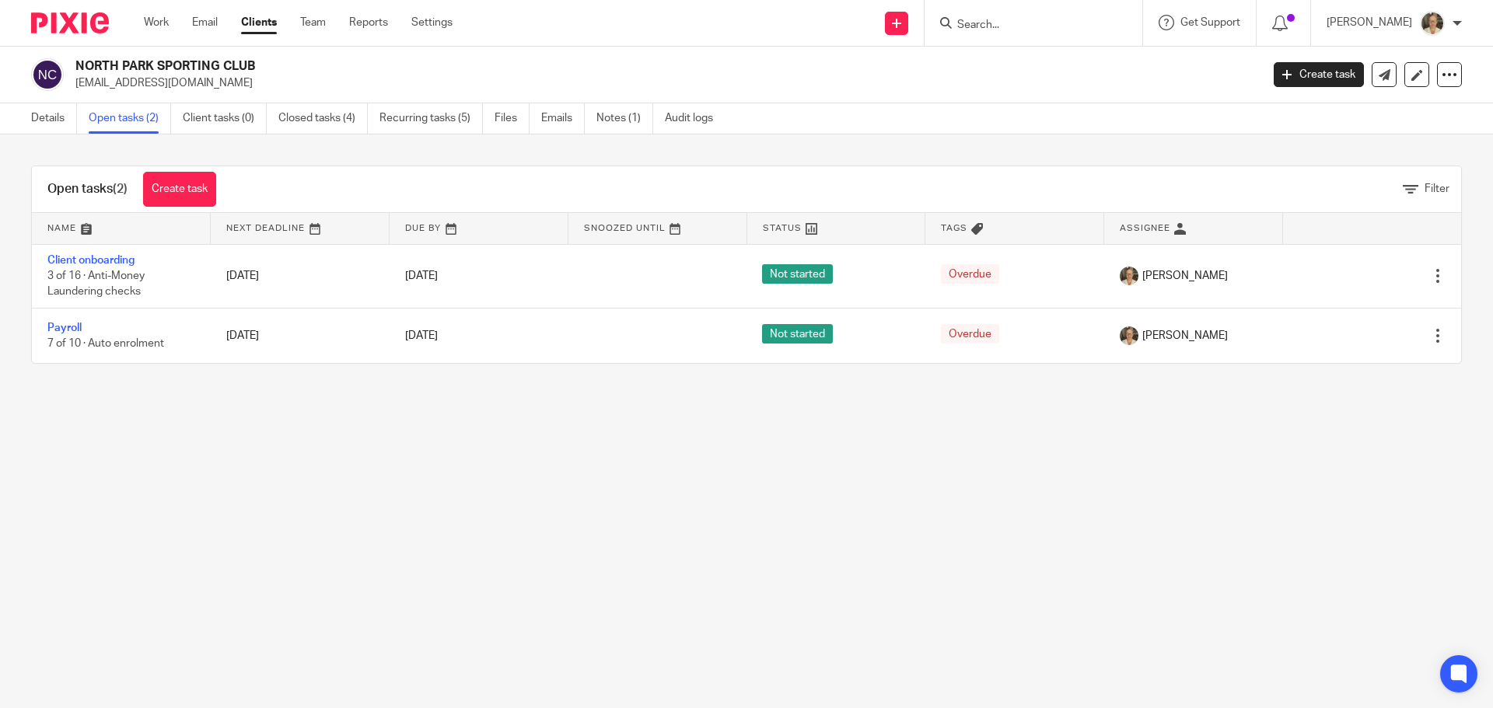
click at [414, 118] on link "Recurring tasks (5)" at bounding box center [430, 118] width 103 height 30
